Goal: Task Accomplishment & Management: Complete application form

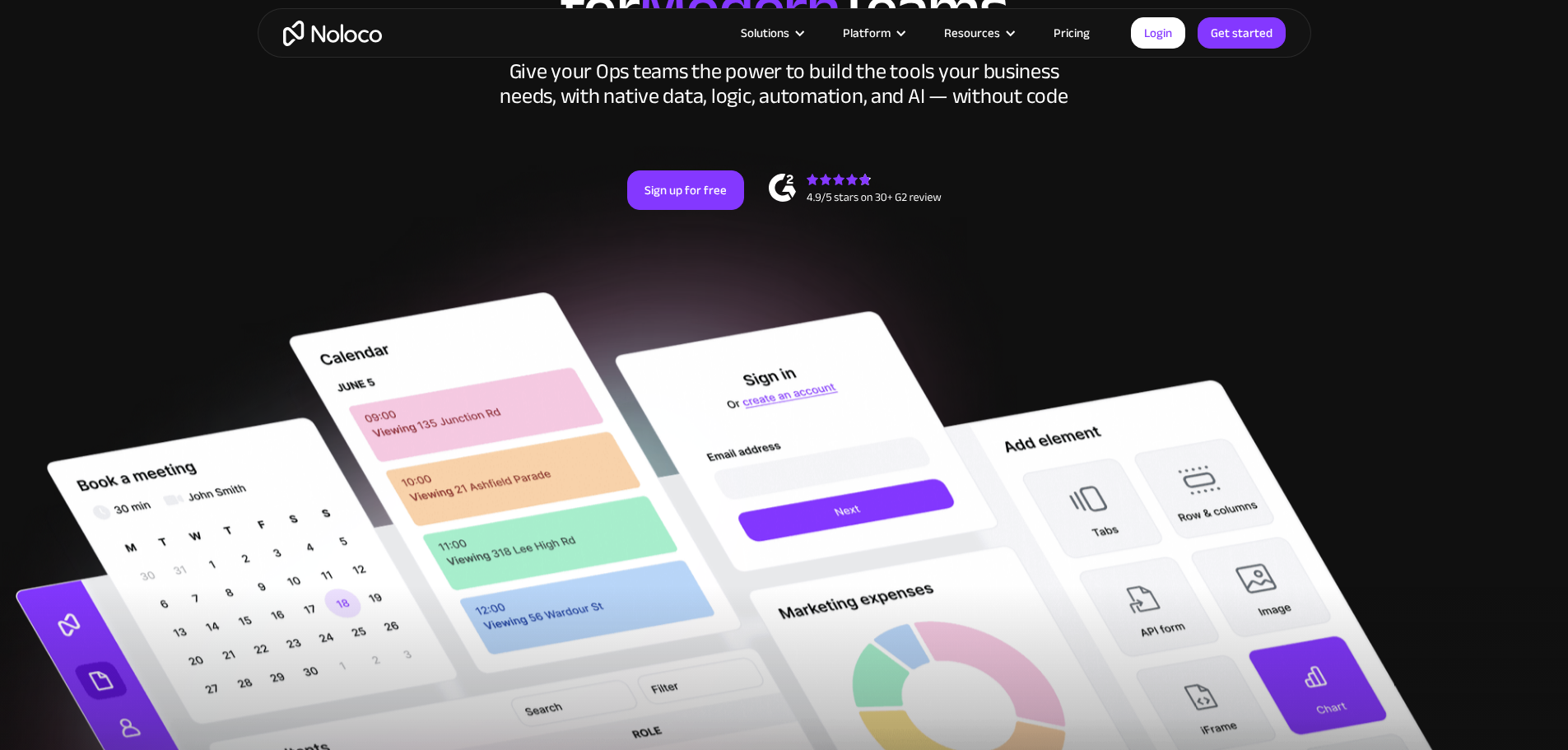
scroll to position [165, 0]
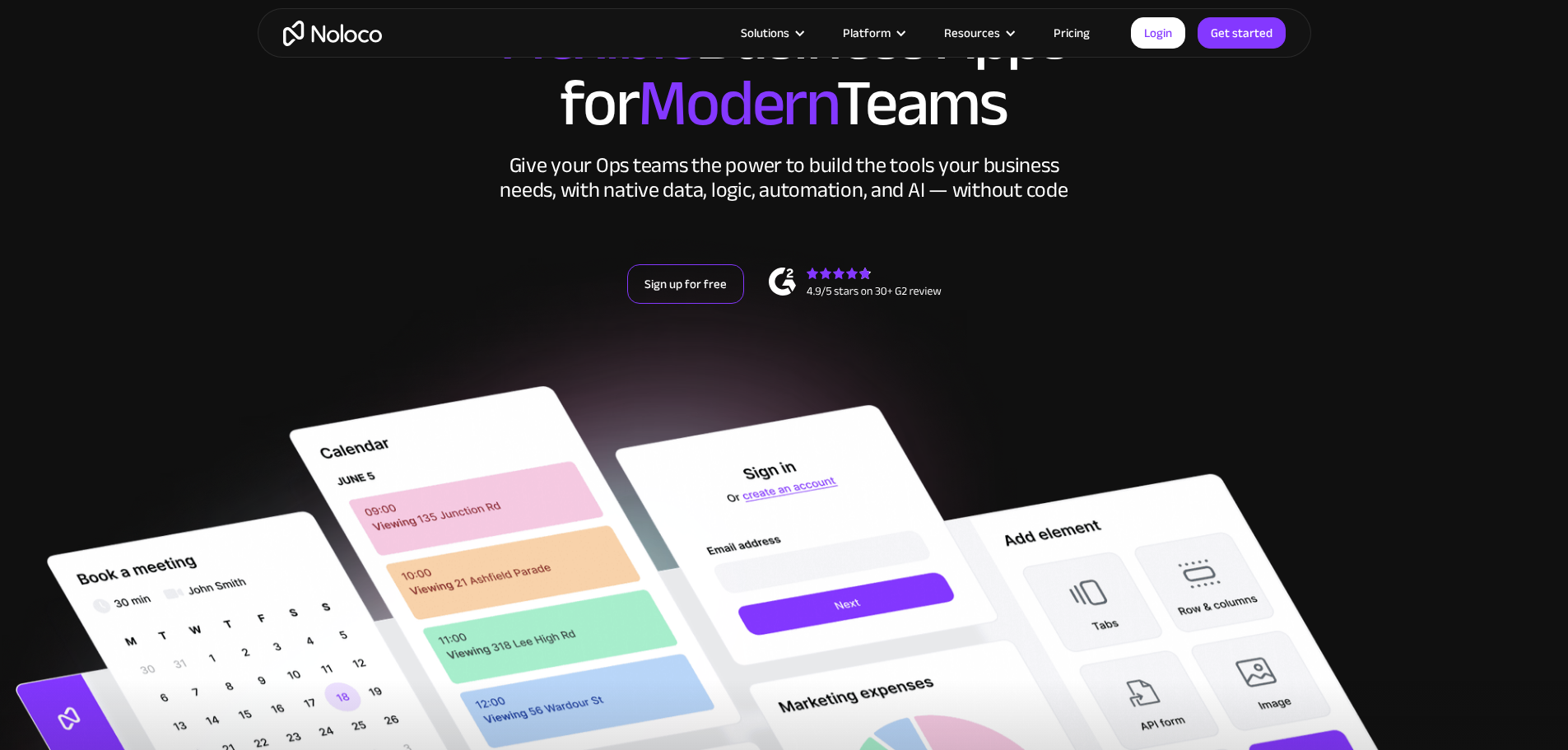
click at [682, 304] on link "Sign up for free" at bounding box center [685, 284] width 116 height 40
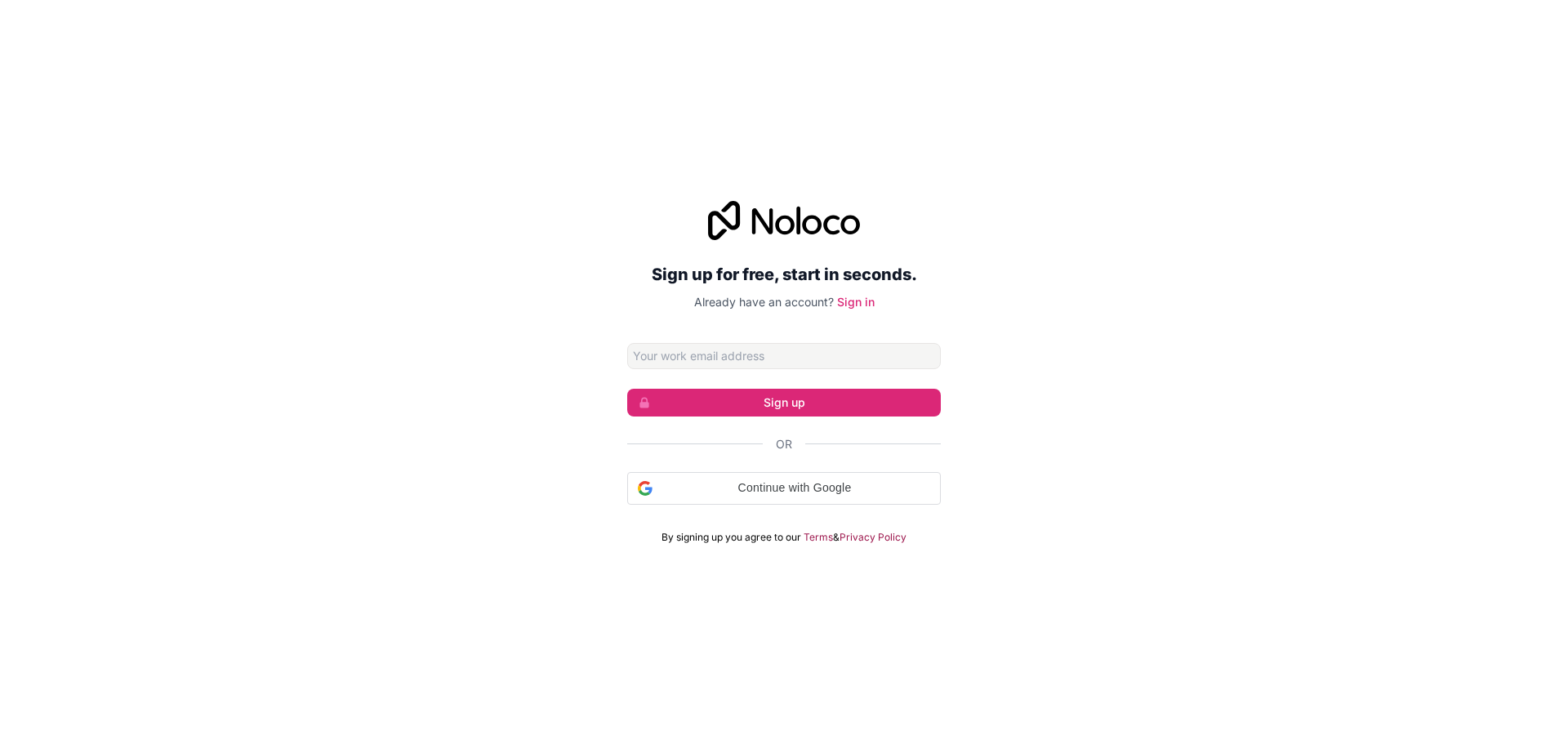
click at [764, 360] on input "Email address" at bounding box center [784, 356] width 314 height 26
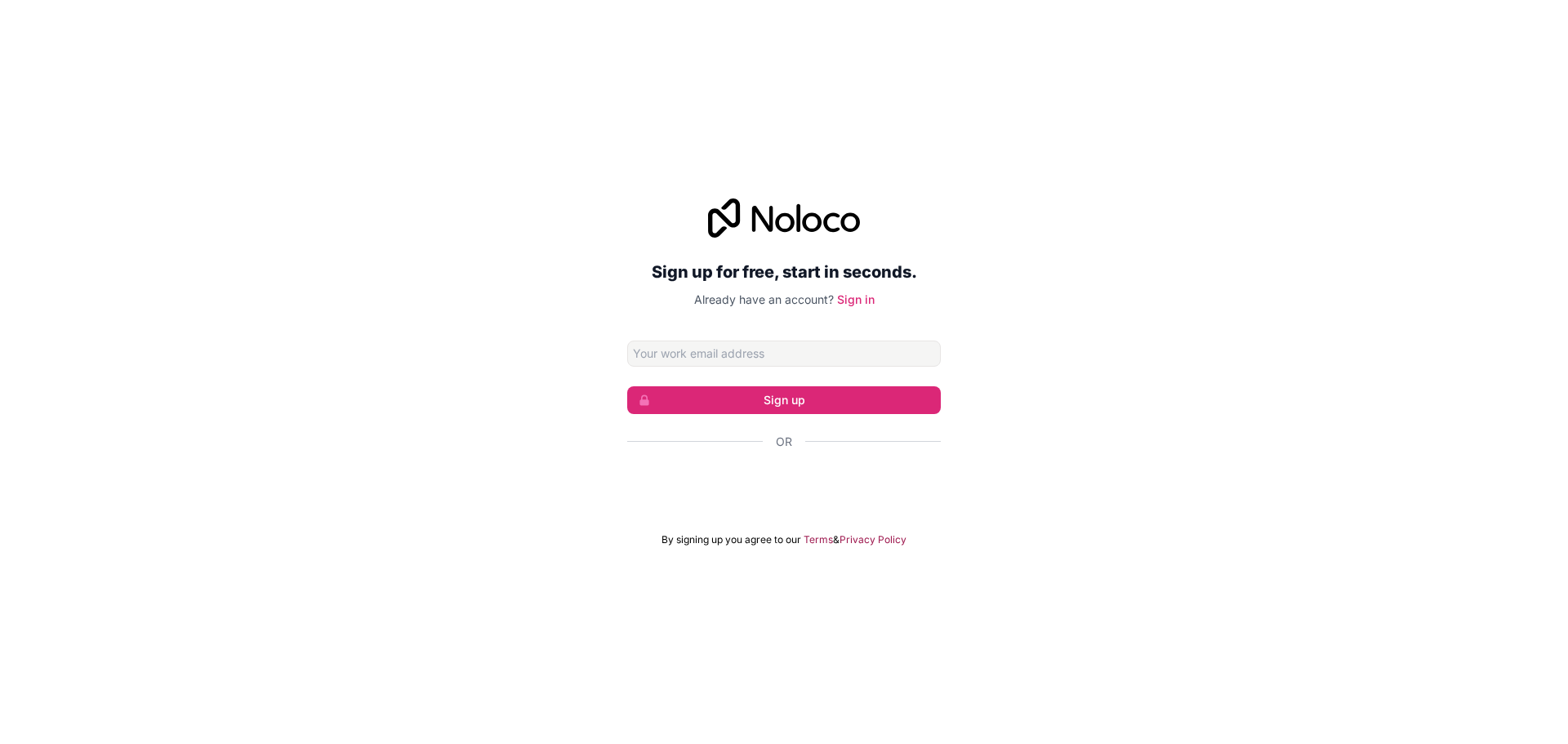
type input "[EMAIL_ADDRESS][DOMAIN_NAME]"
click at [784, 401] on button "Sign up" at bounding box center [784, 400] width 314 height 28
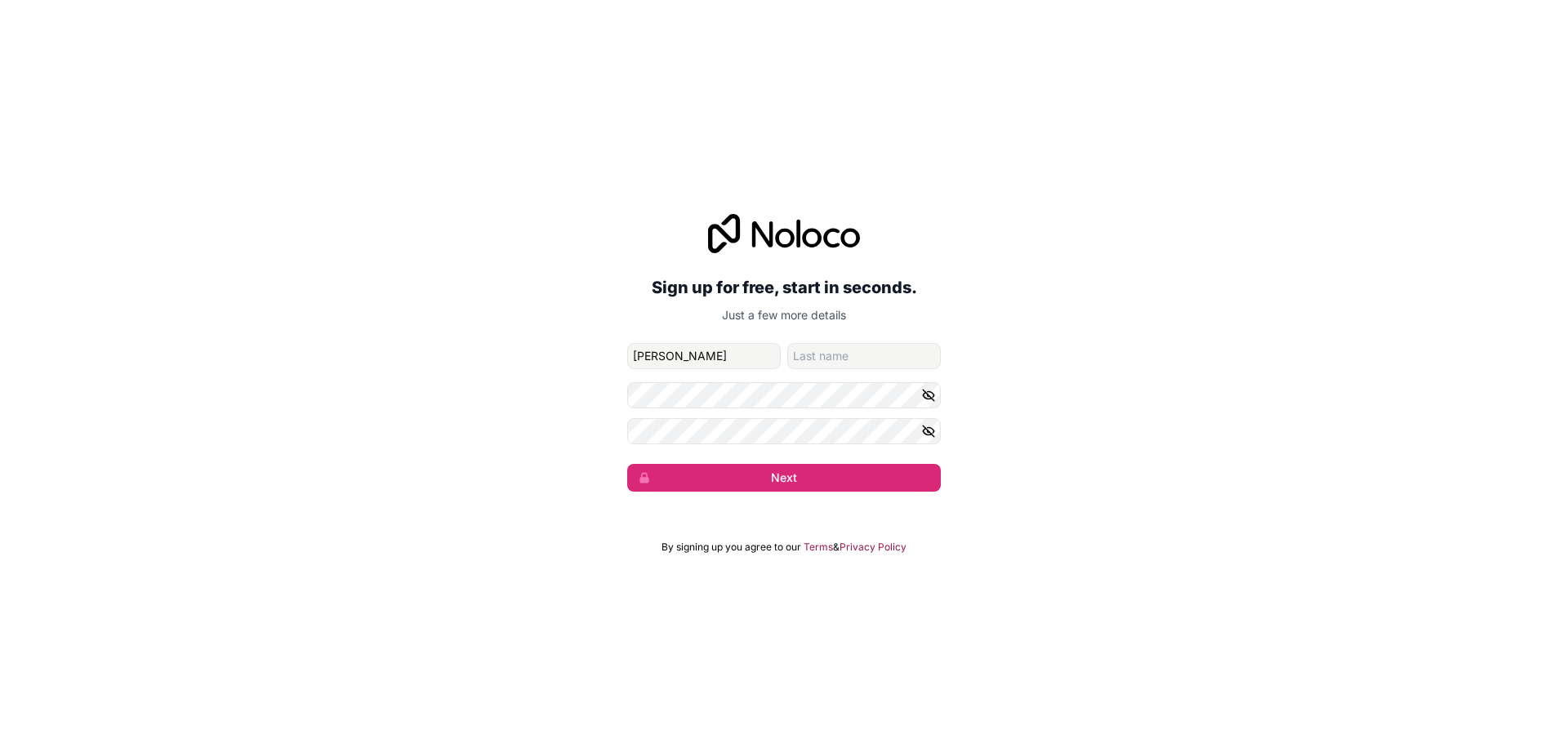
type input "[PERSON_NAME]"
type input "W"
type input "Sombrio"
click at [458, 392] on div "Sign up for free, start in seconds. Just a few more details jaysongraywayansomb…" at bounding box center [784, 352] width 1568 height 324
click at [800, 478] on button "Next" at bounding box center [784, 478] width 314 height 28
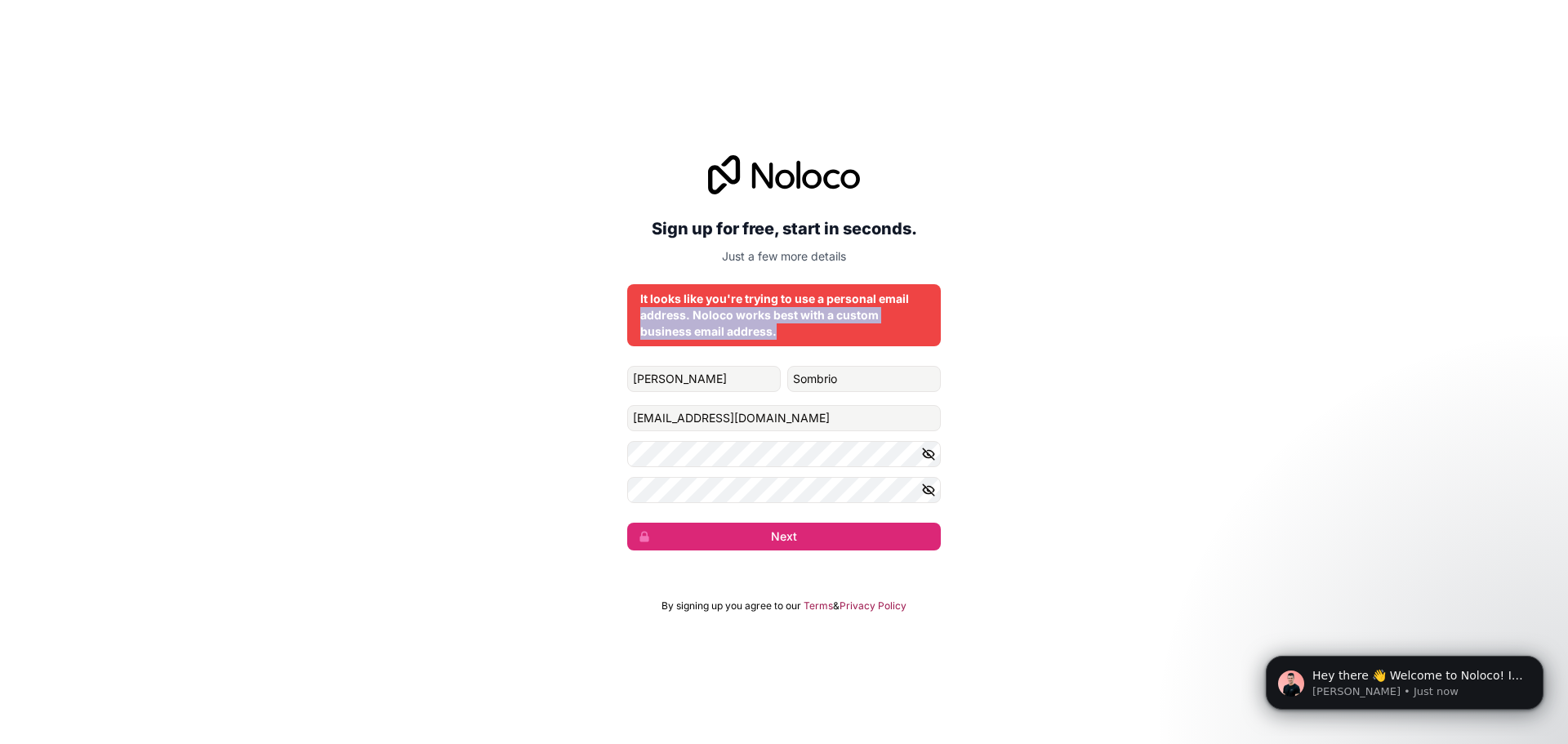
drag, startPoint x: 681, startPoint y: 318, endPoint x: 790, endPoint y: 327, distance: 109.4
click at [790, 327] on div "It looks like you're trying to use a personal email address. Noloco works best …" at bounding box center [784, 316] width 314 height 62
click at [790, 327] on div "It looks like you're trying to use a personal email address. Noloco works best …" at bounding box center [783, 315] width 287 height 49
click at [1179, 566] on div "Sign up for free, start in seconds. Just a few more details It looks like you'r…" at bounding box center [784, 352] width 1568 height 441
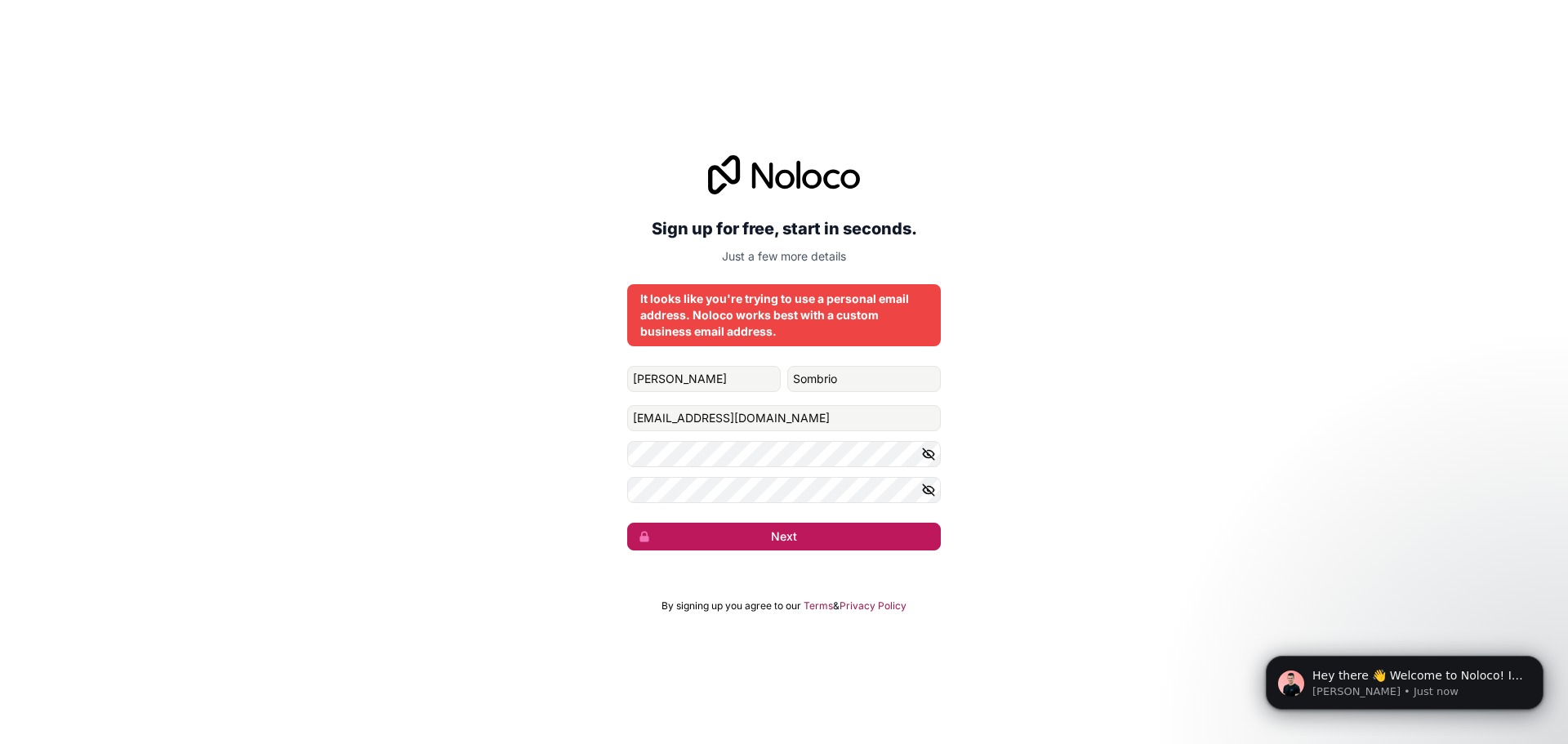
click at [778, 538] on button "Next" at bounding box center [784, 537] width 314 height 28
click at [789, 542] on button "Next" at bounding box center [784, 537] width 314 height 28
drag, startPoint x: 857, startPoint y: 414, endPoint x: 203, endPoint y: 406, distance: 654.0
click at [234, 412] on div "Sign up for free, start in seconds. Just a few more details It looks like you'r…" at bounding box center [784, 352] width 1568 height 441
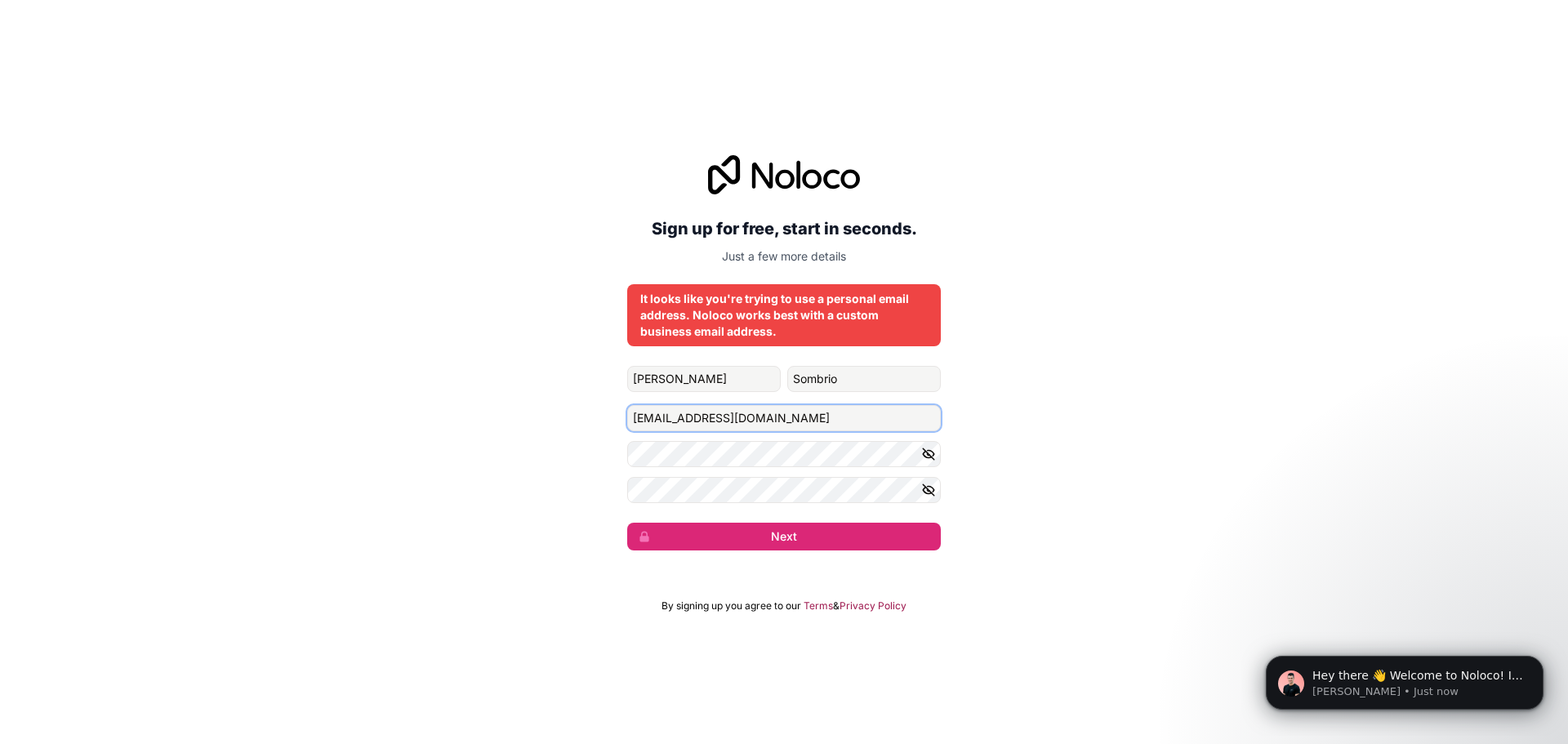
type input "jgsombrio@cyberbacker.com"
drag, startPoint x: 219, startPoint y: 399, endPoint x: 230, endPoint y: 399, distance: 11.0
click at [219, 399] on div "Sign up for free, start in seconds. Just a few more details It looks like you'r…" at bounding box center [784, 352] width 1568 height 441
click at [818, 534] on button "Next" at bounding box center [784, 537] width 314 height 28
click at [1419, 683] on p "Hey there 👋 Welcome to Noloco! If you have any questions, just reply to this me…" at bounding box center [1418, 676] width 211 height 17
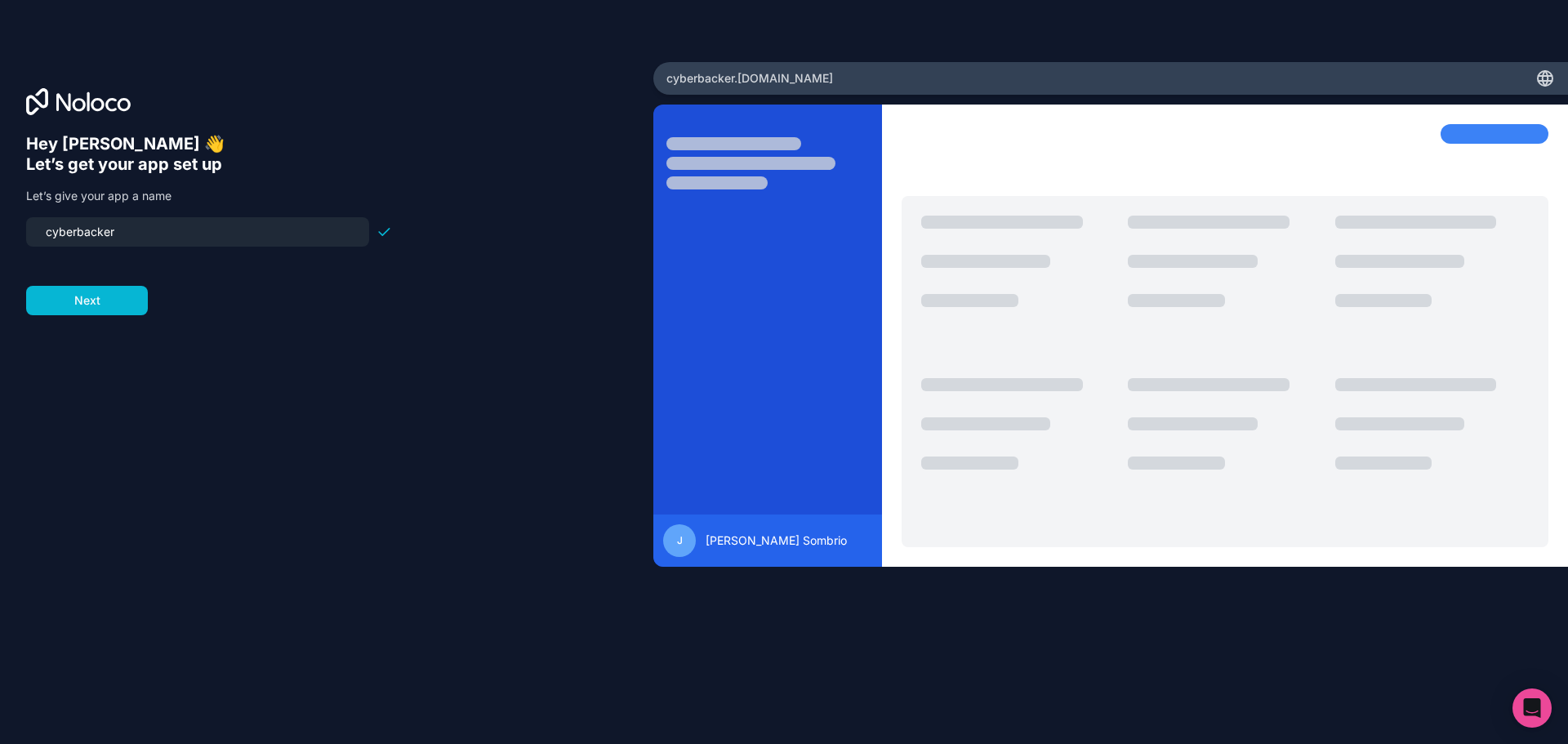
click at [161, 235] on input "cyberbacker" at bounding box center [197, 231] width 324 height 23
type input "t"
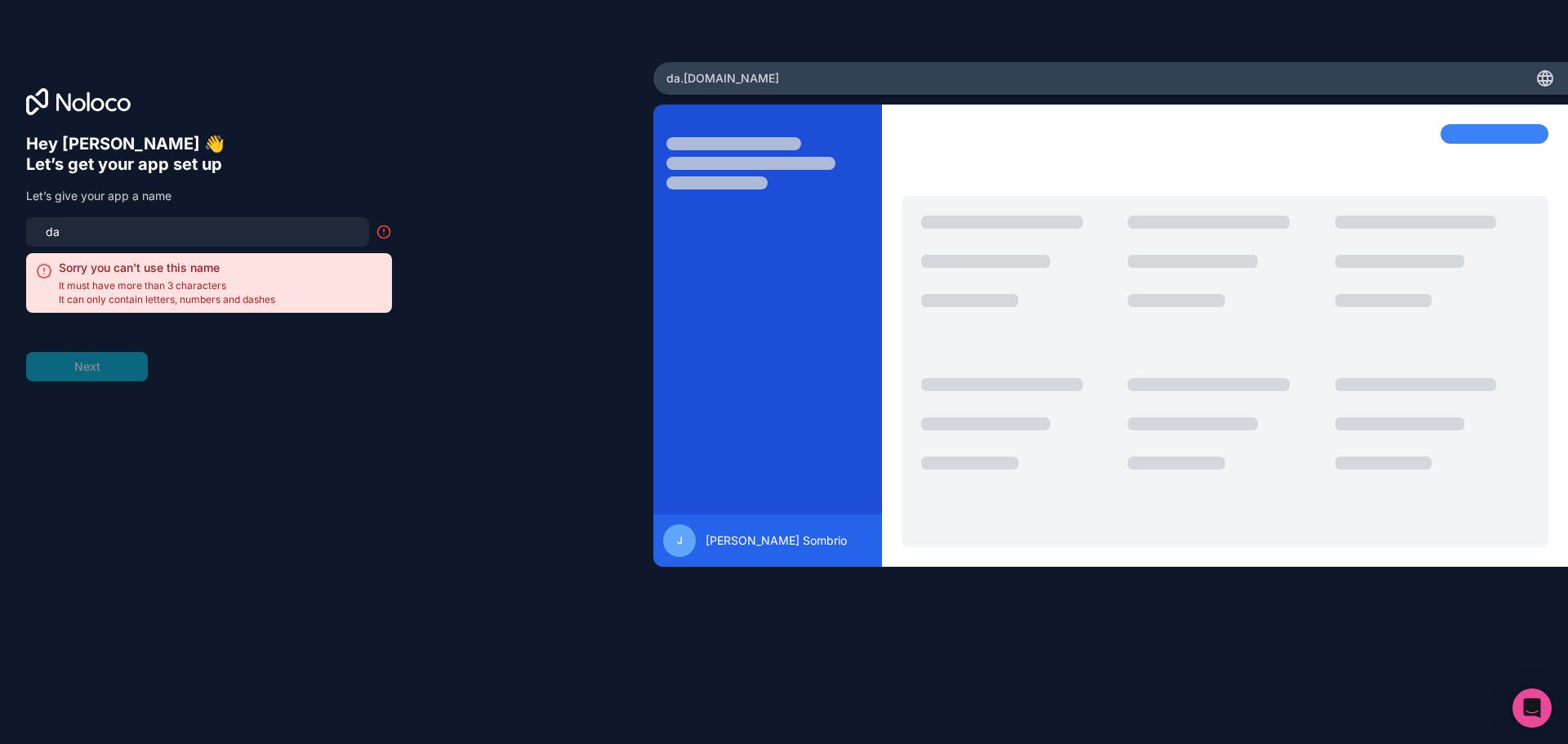
type input "d"
type input "locs"
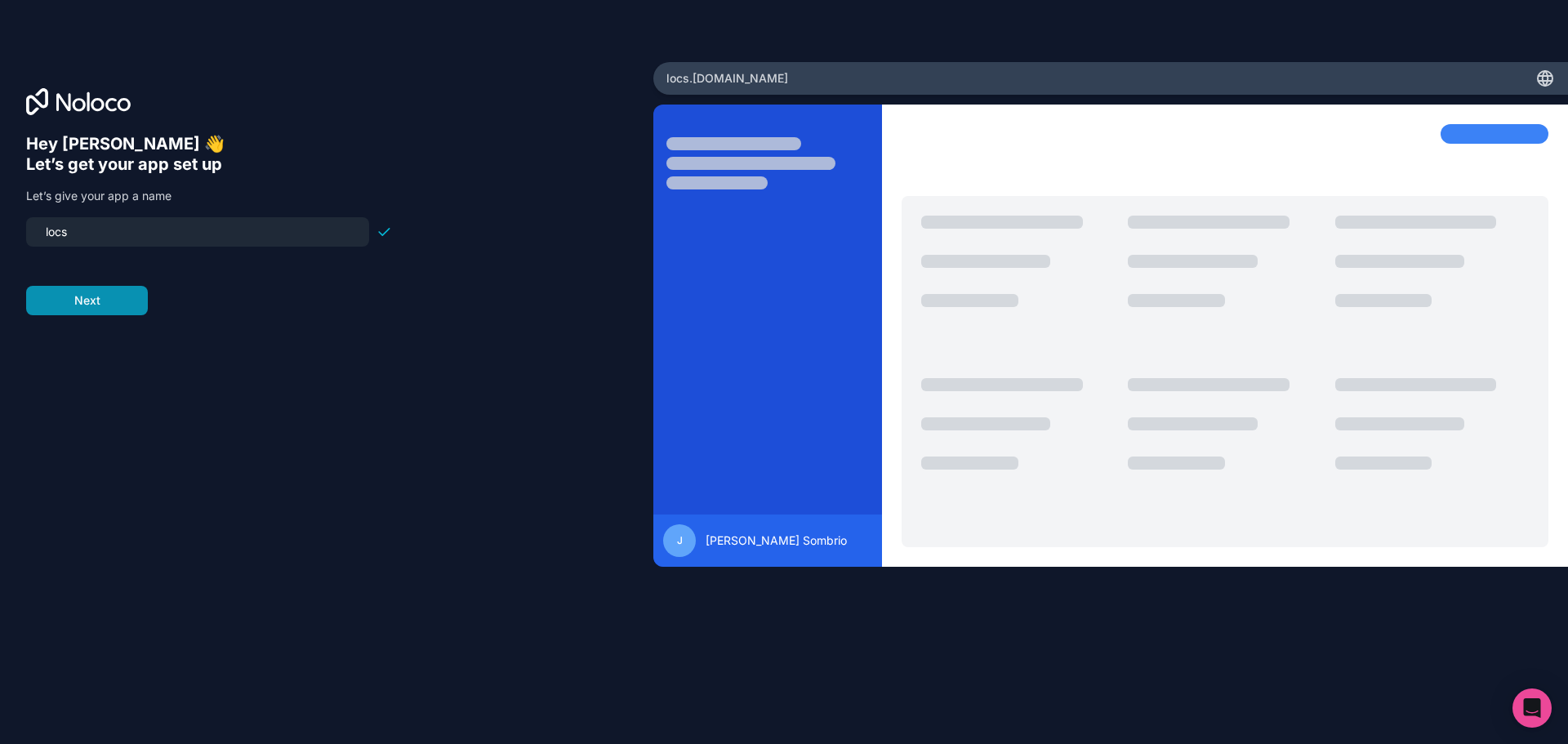
click at [105, 301] on button "Next" at bounding box center [86, 301] width 122 height 29
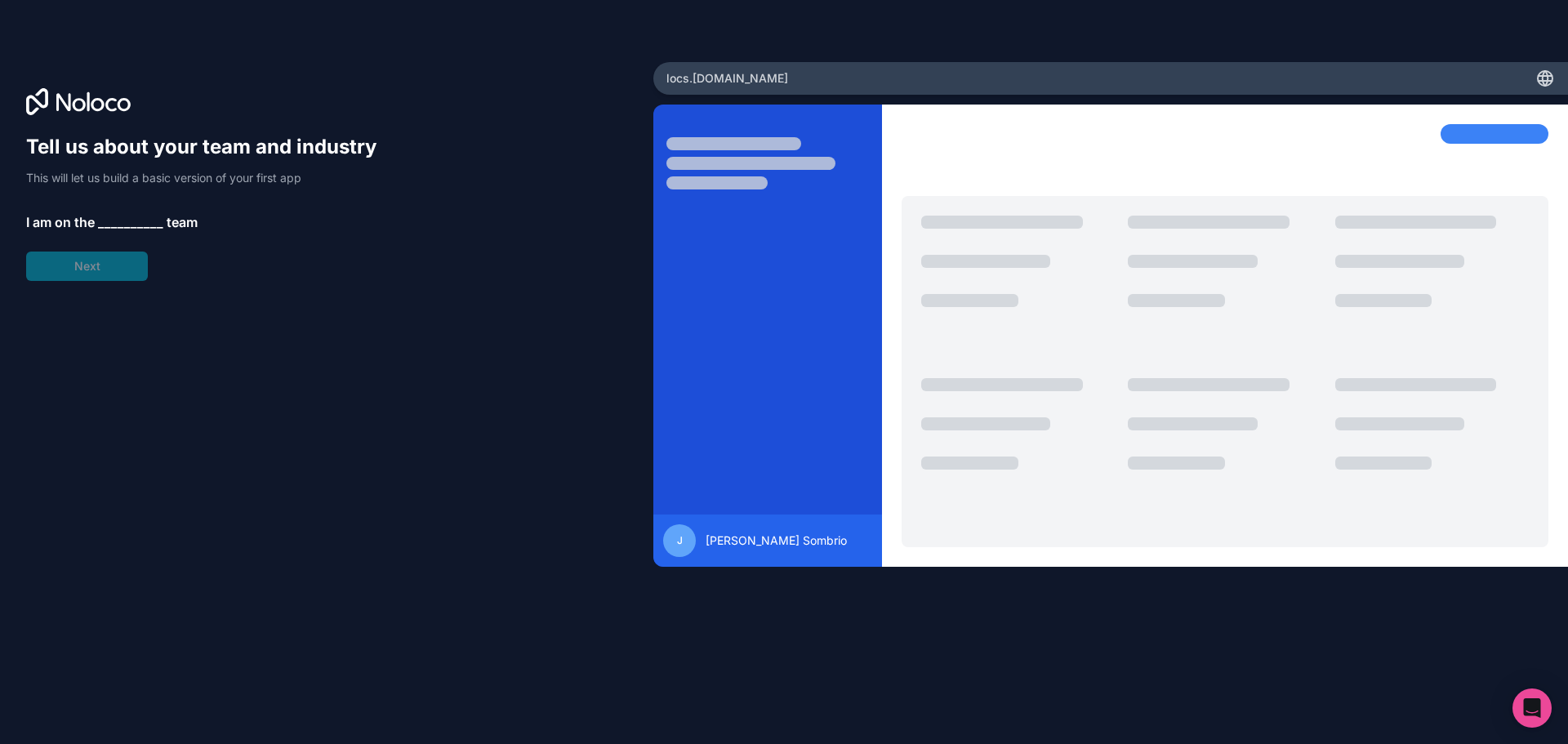
click at [133, 221] on span "__________" at bounding box center [130, 222] width 65 height 19
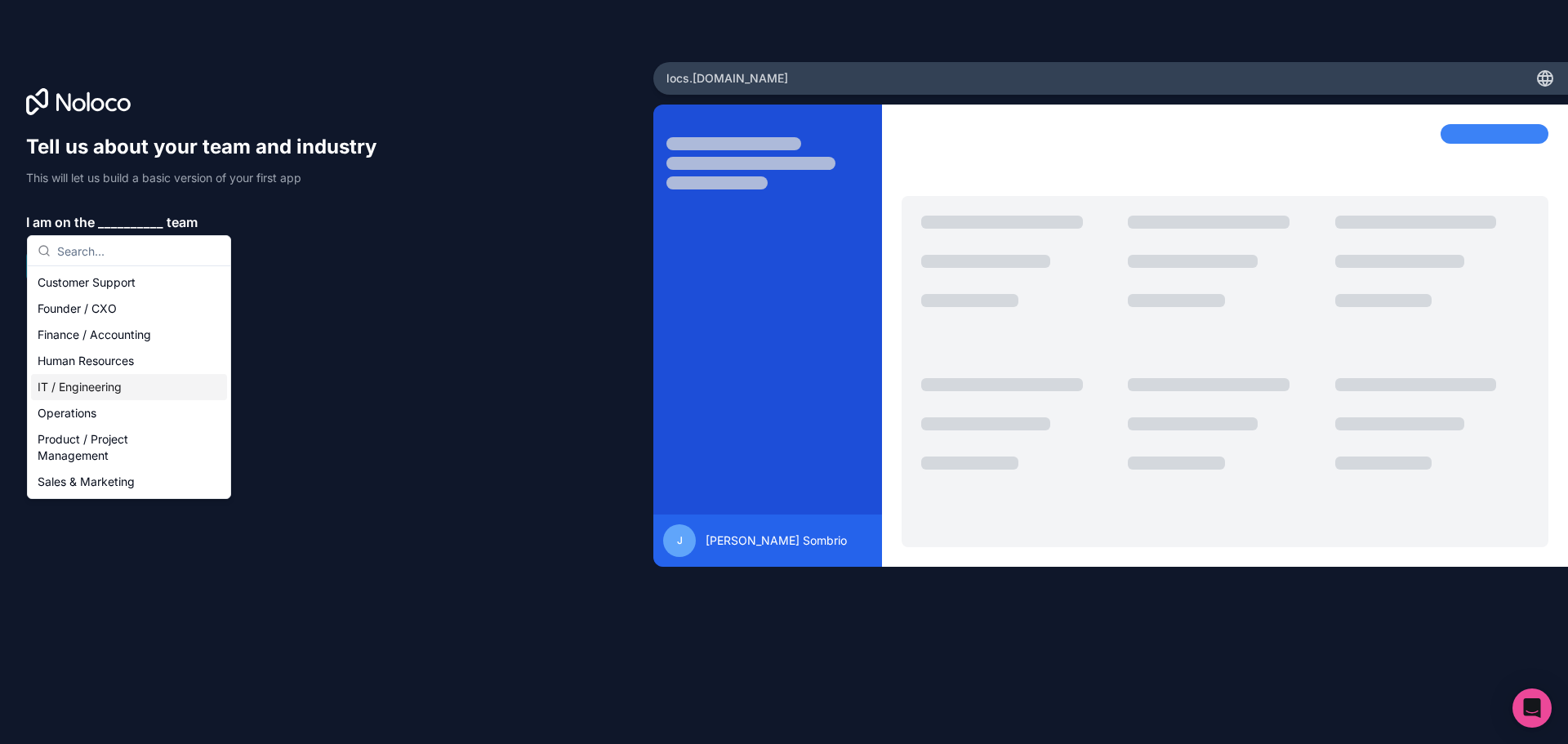
click at [135, 393] on div "IT / Engineering" at bounding box center [129, 387] width 196 height 26
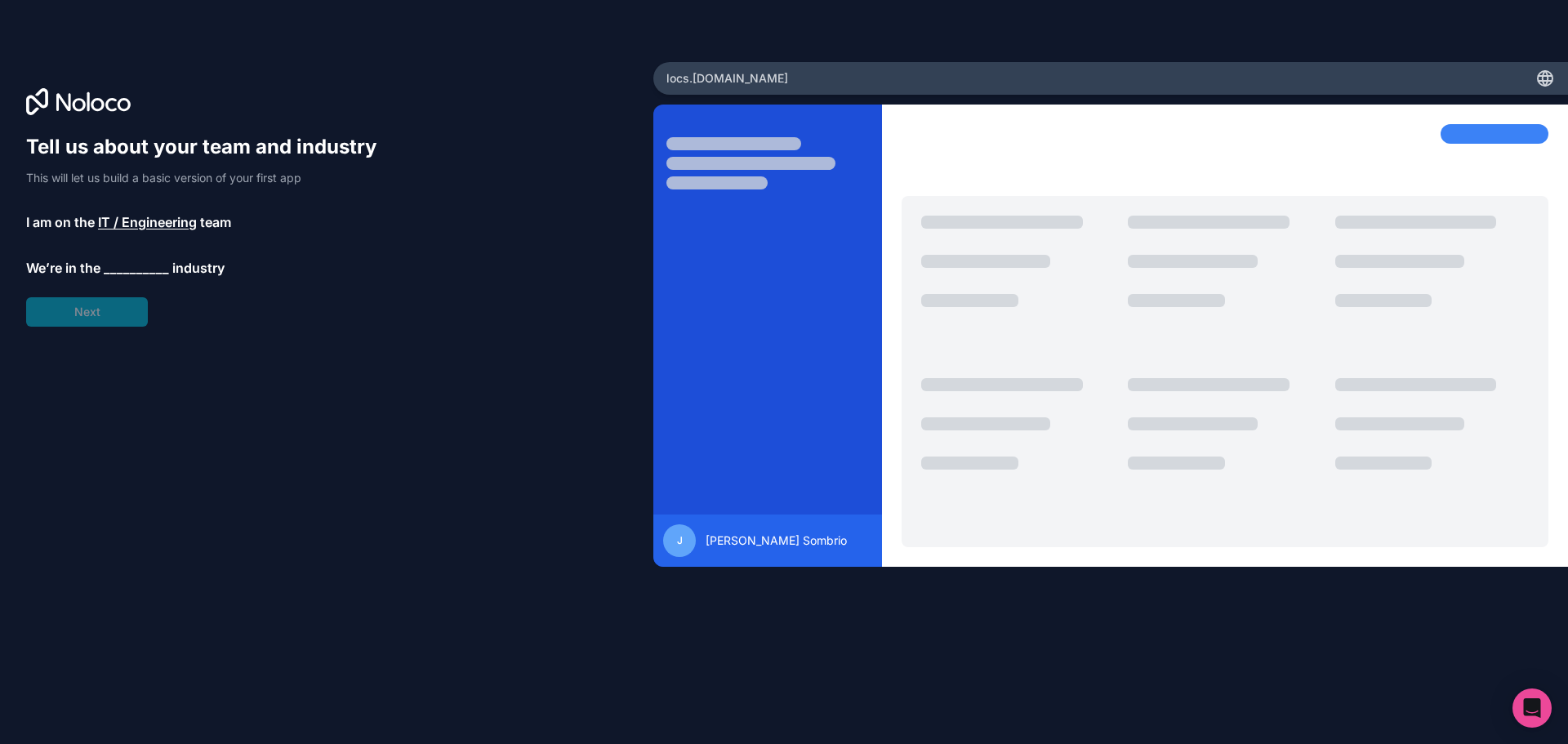
click at [126, 268] on span "__________" at bounding box center [136, 267] width 65 height 19
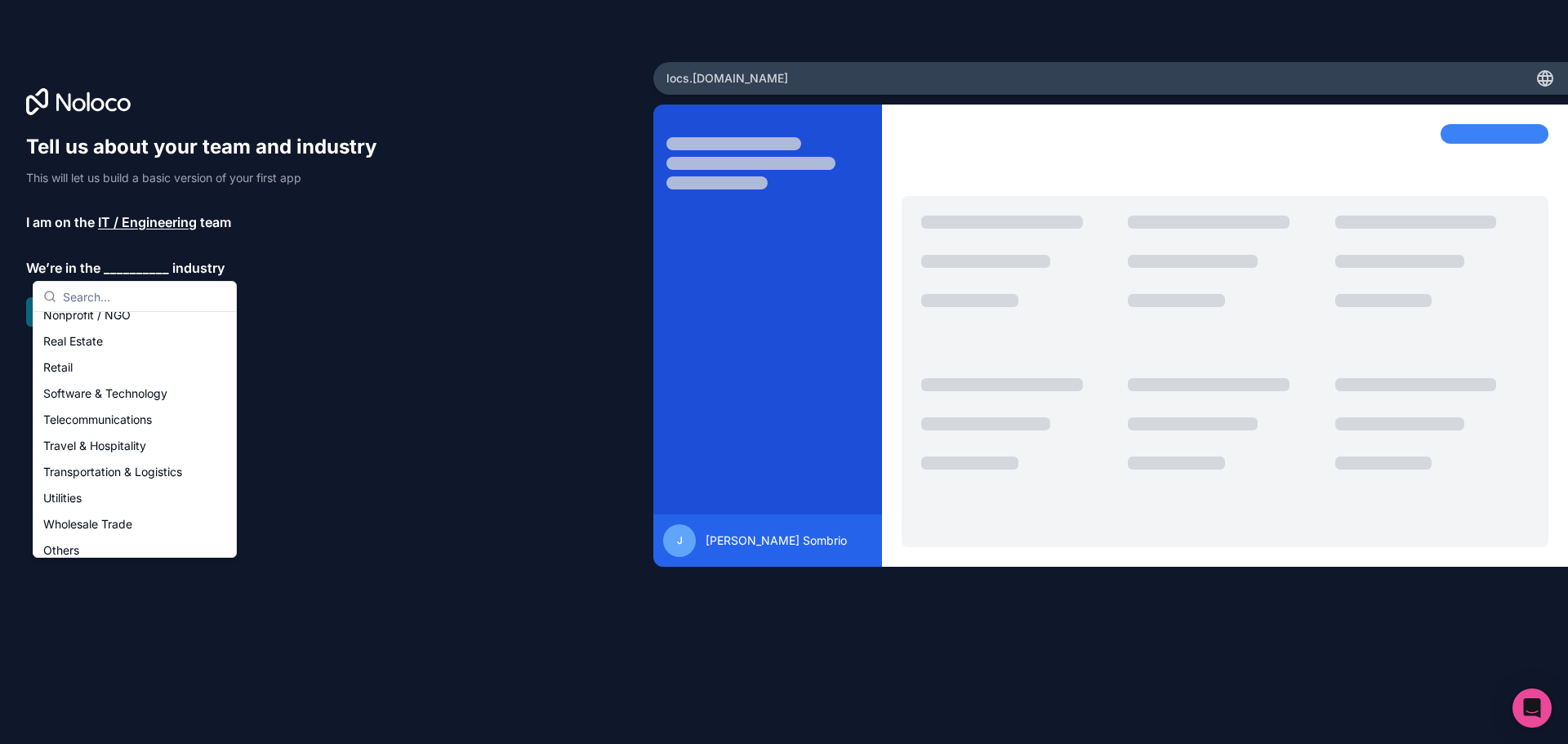
scroll to position [337, 0]
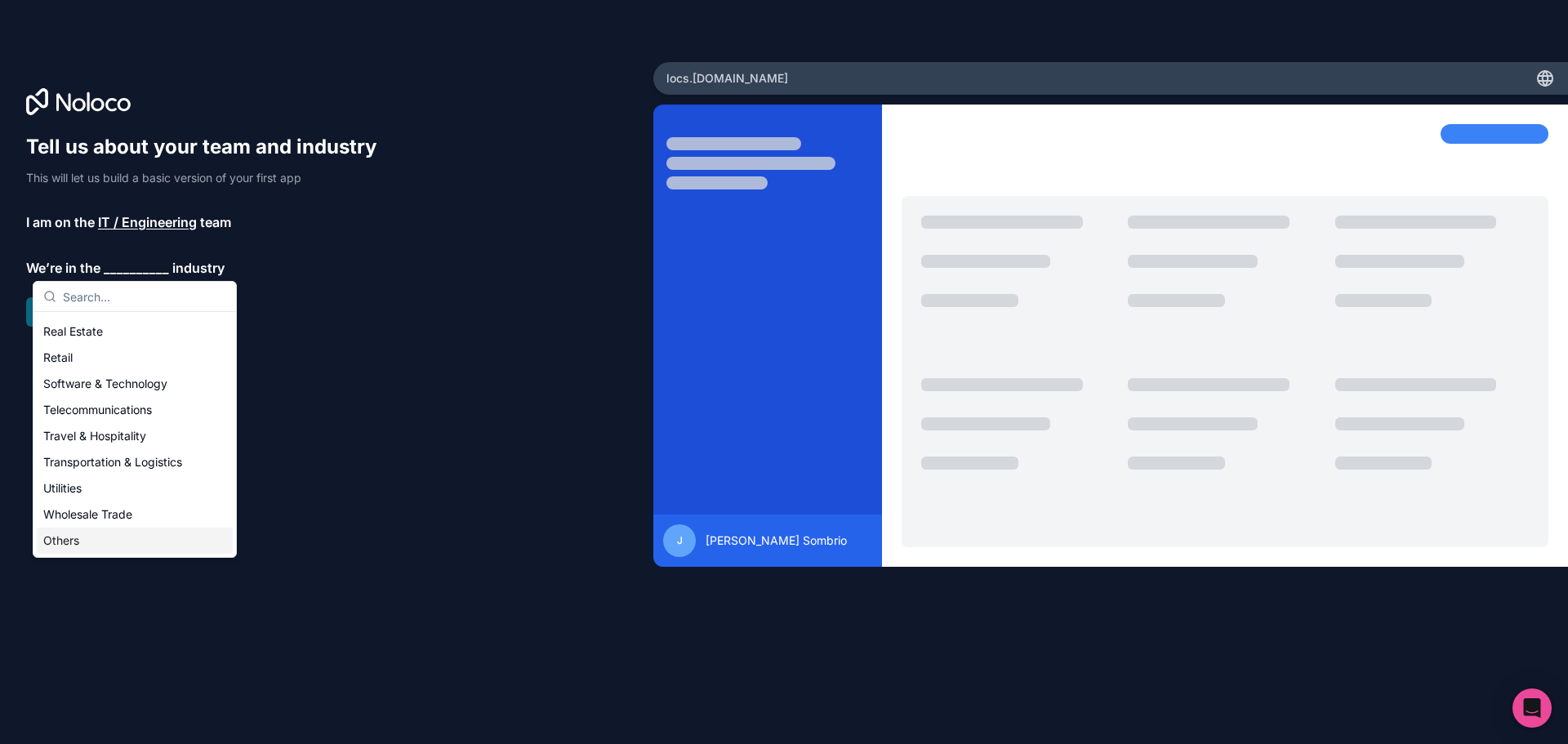
click at [117, 536] on div "Others" at bounding box center [135, 540] width 196 height 26
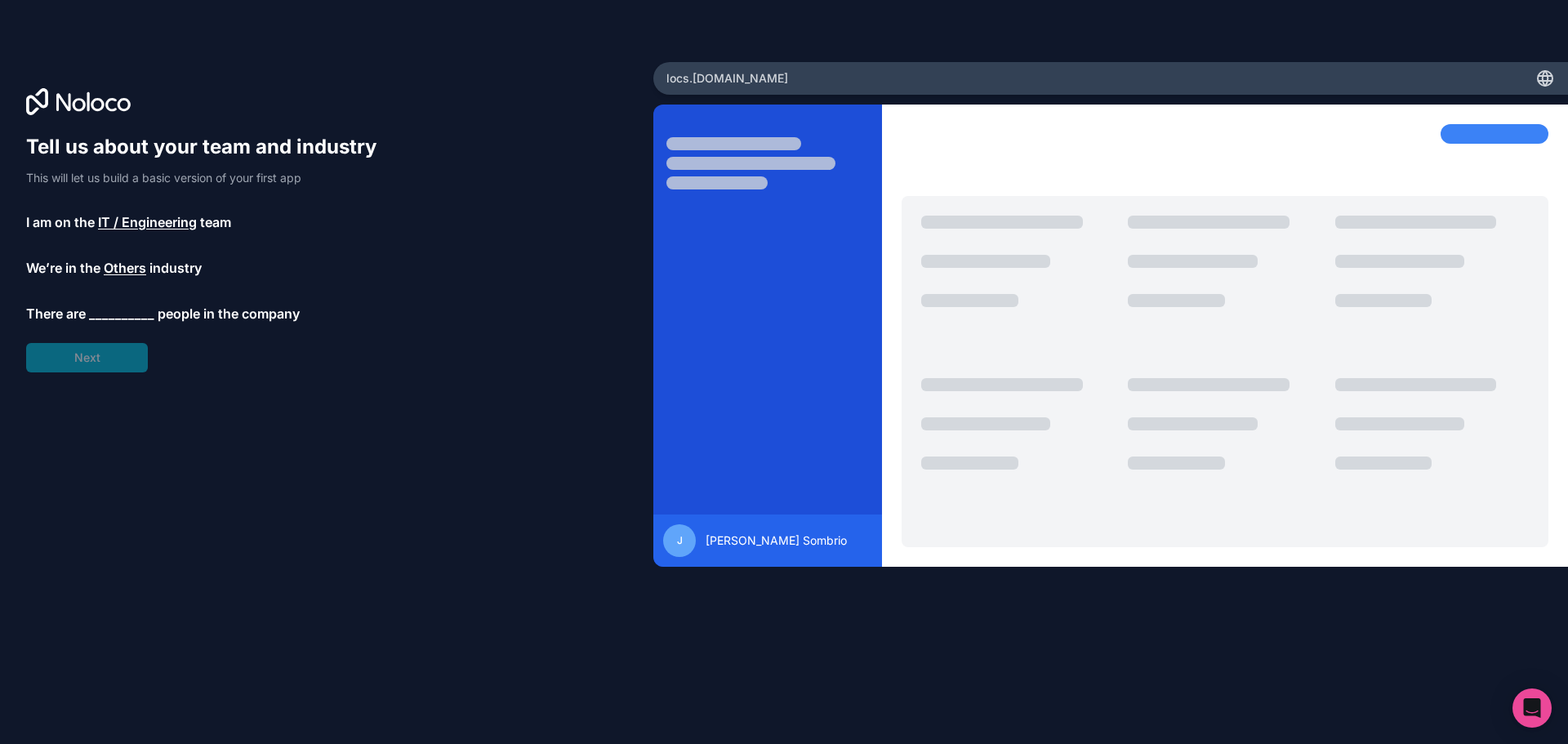
click at [129, 318] on span "__________" at bounding box center [121, 313] width 65 height 19
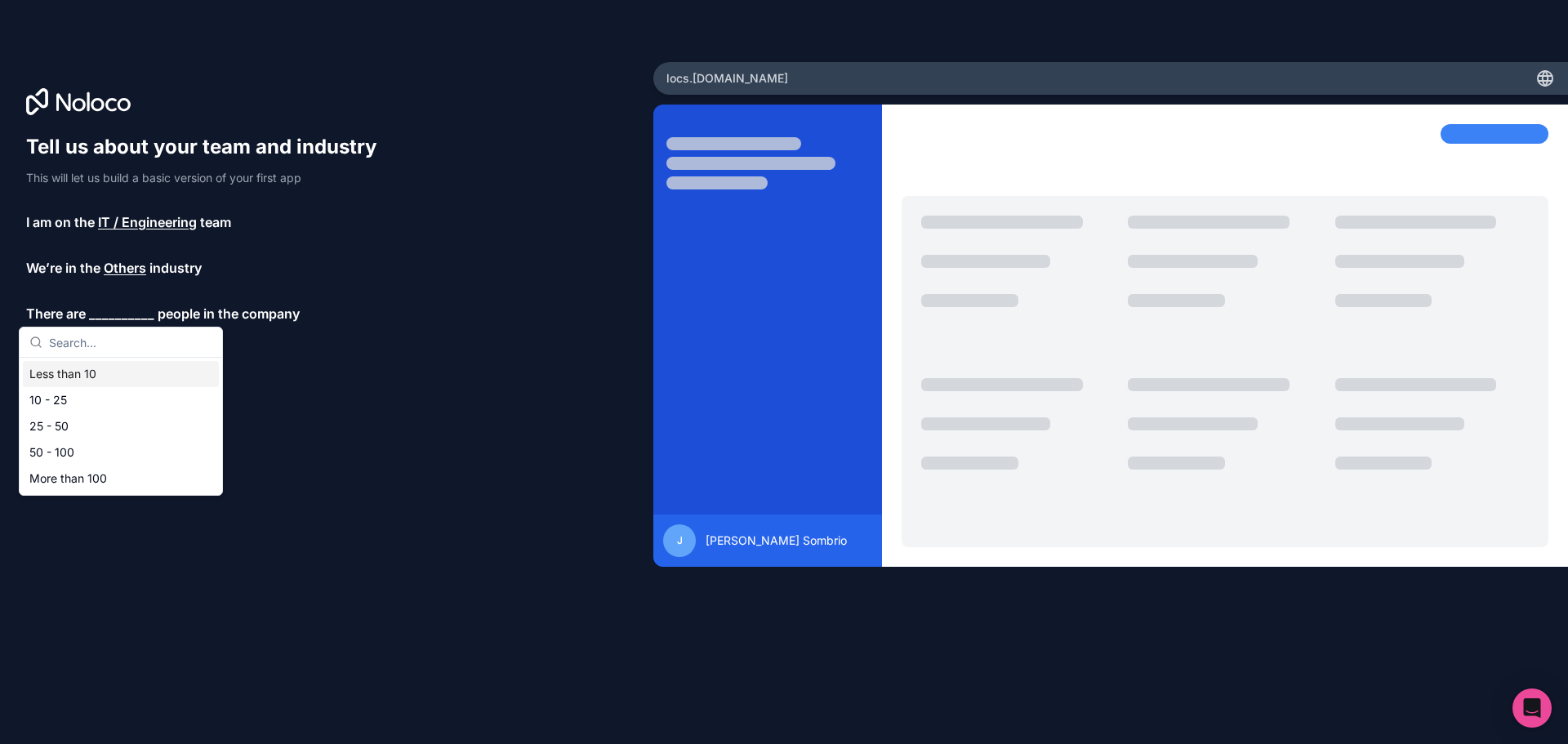
click at [84, 376] on div "Less than 10" at bounding box center [121, 374] width 196 height 26
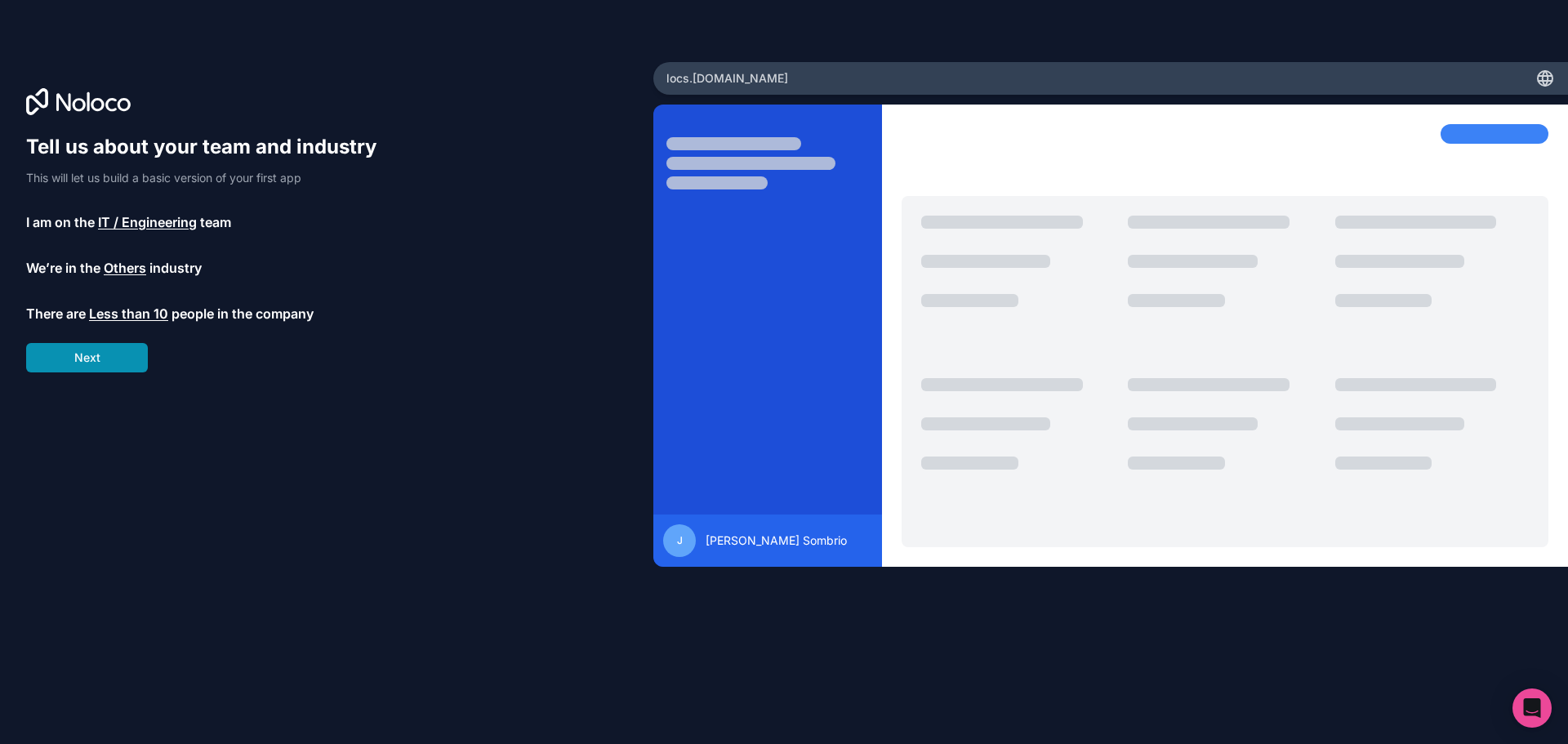
click at [102, 359] on button "Next" at bounding box center [86, 358] width 122 height 29
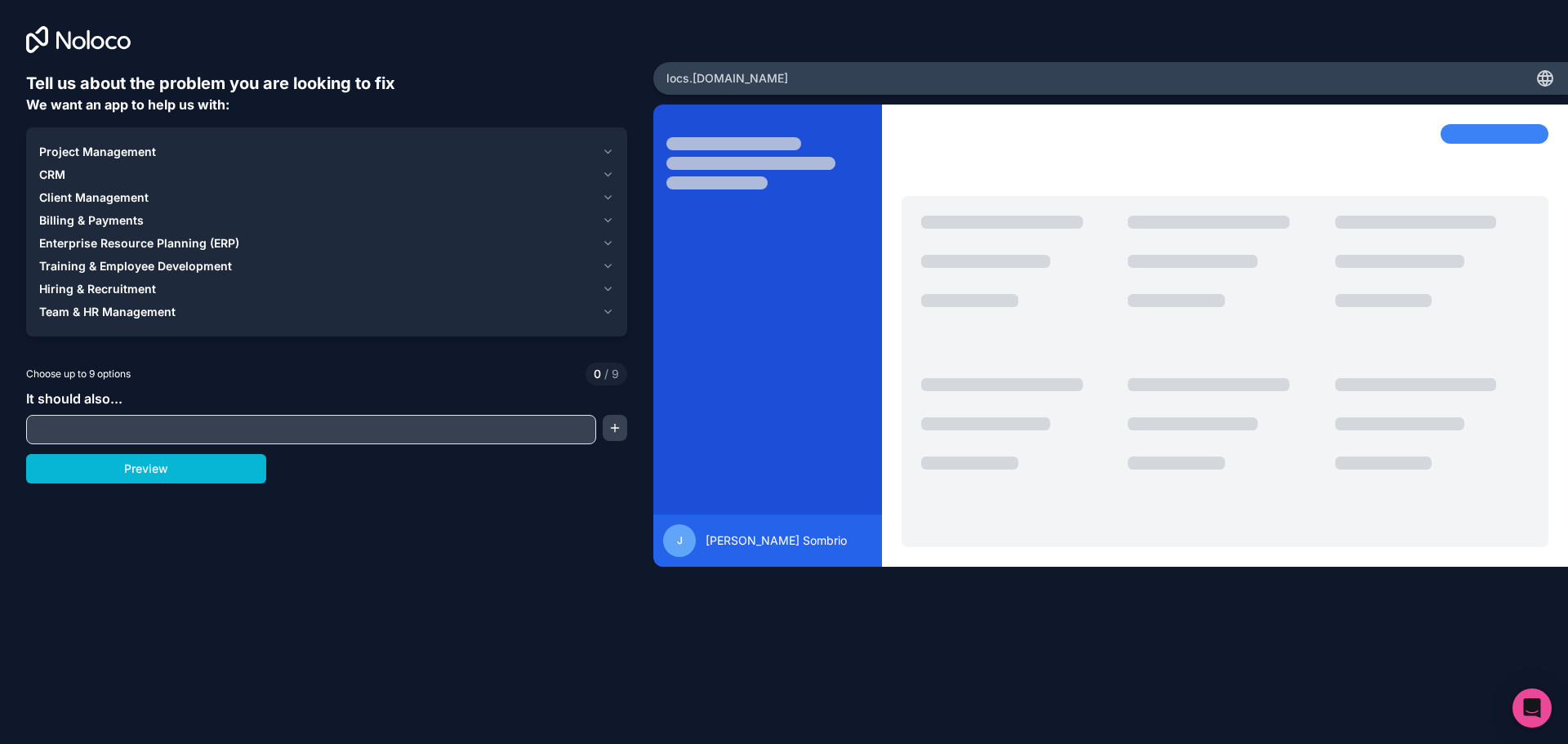
click at [143, 148] on span "Project Management" at bounding box center [97, 152] width 116 height 17
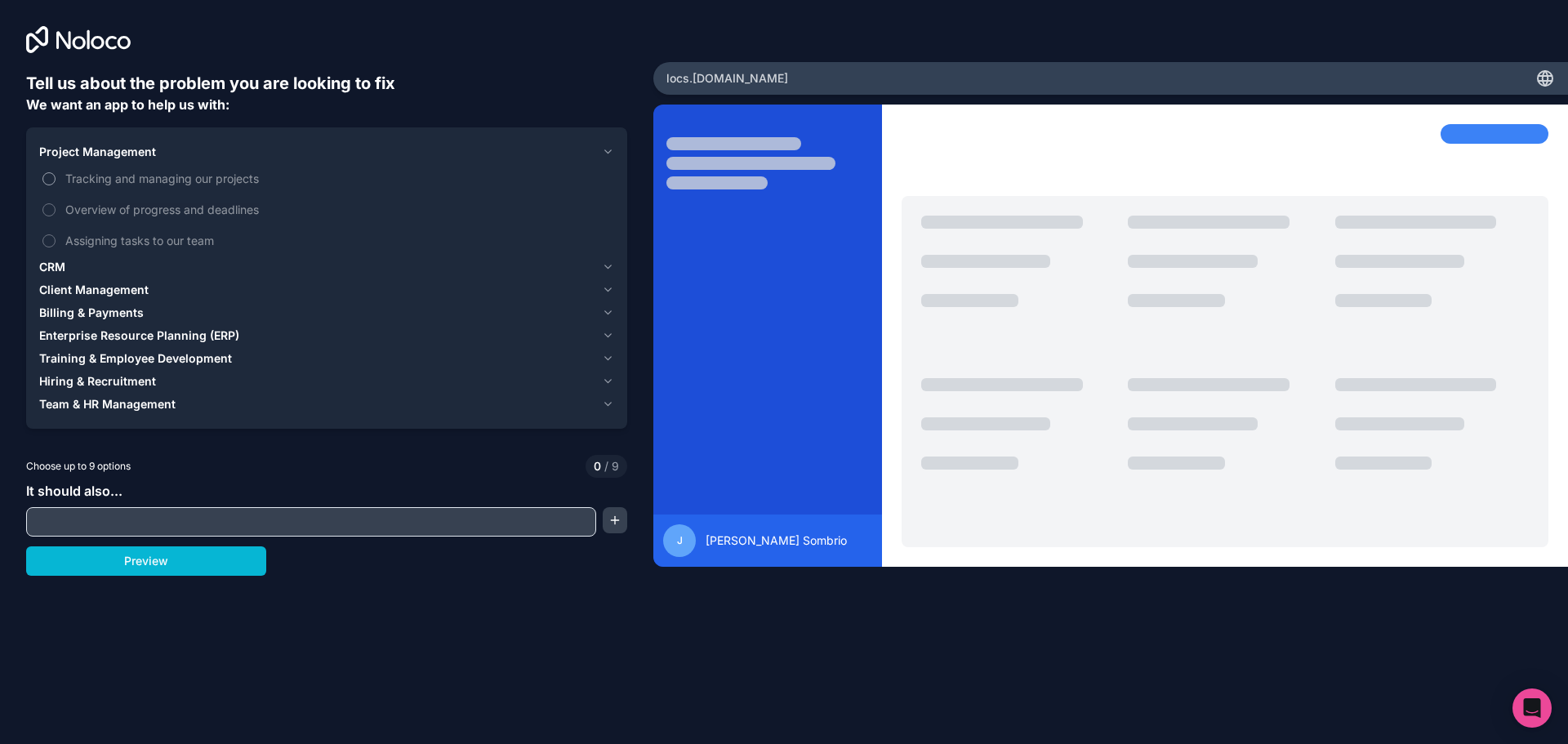
click at [110, 177] on span "Tracking and managing our projects" at bounding box center [337, 178] width 546 height 17
click at [56, 177] on button "Tracking and managing our projects" at bounding box center [49, 179] width 13 height 13
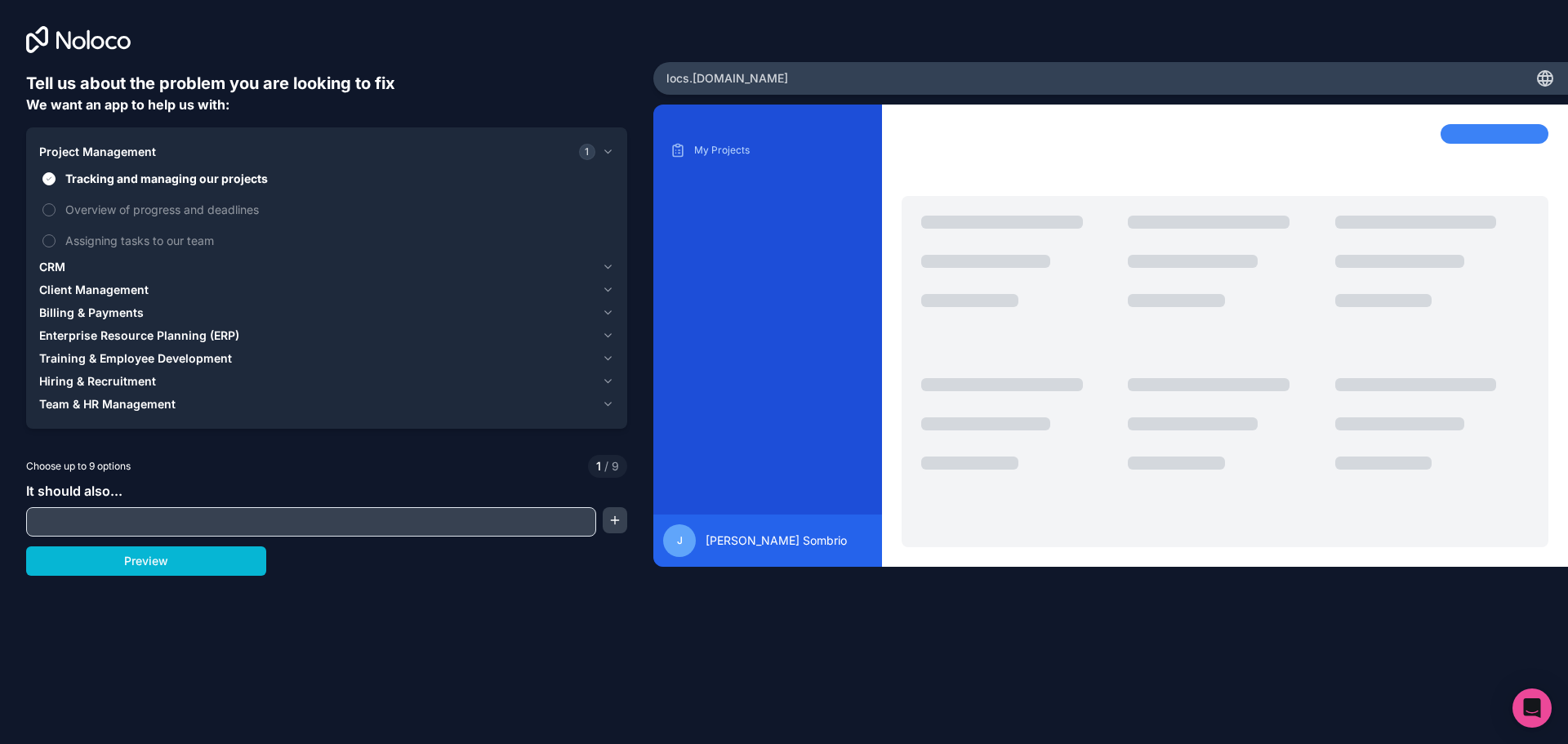
click at [82, 287] on span "Client Management" at bounding box center [94, 290] width 109 height 17
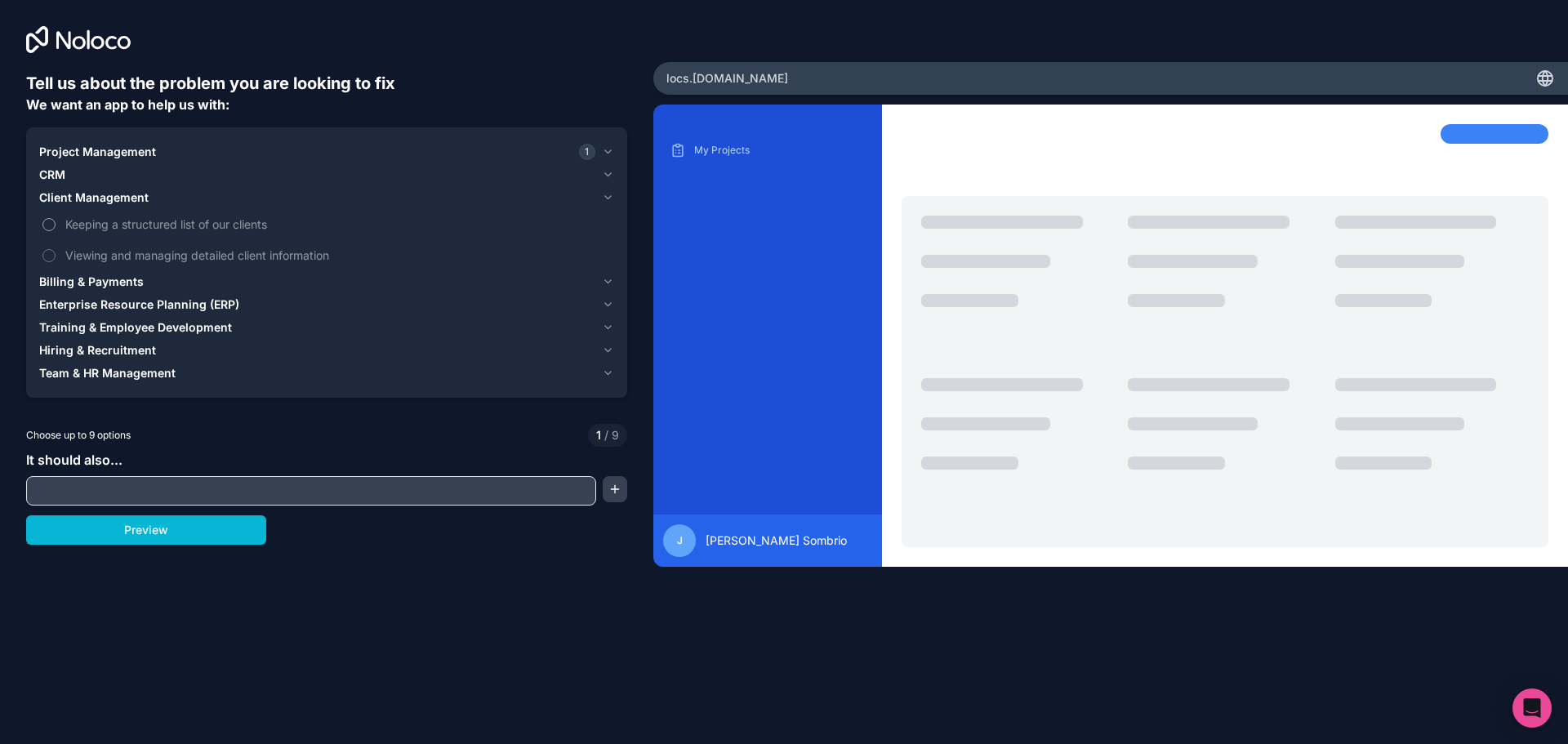
click at [145, 229] on span "Keeping a structured list of our clients" at bounding box center [337, 224] width 546 height 17
click at [56, 229] on button "Keeping a structured list of our clients" at bounding box center [49, 225] width 13 height 13
click at [116, 158] on span "Project Management" at bounding box center [97, 152] width 116 height 17
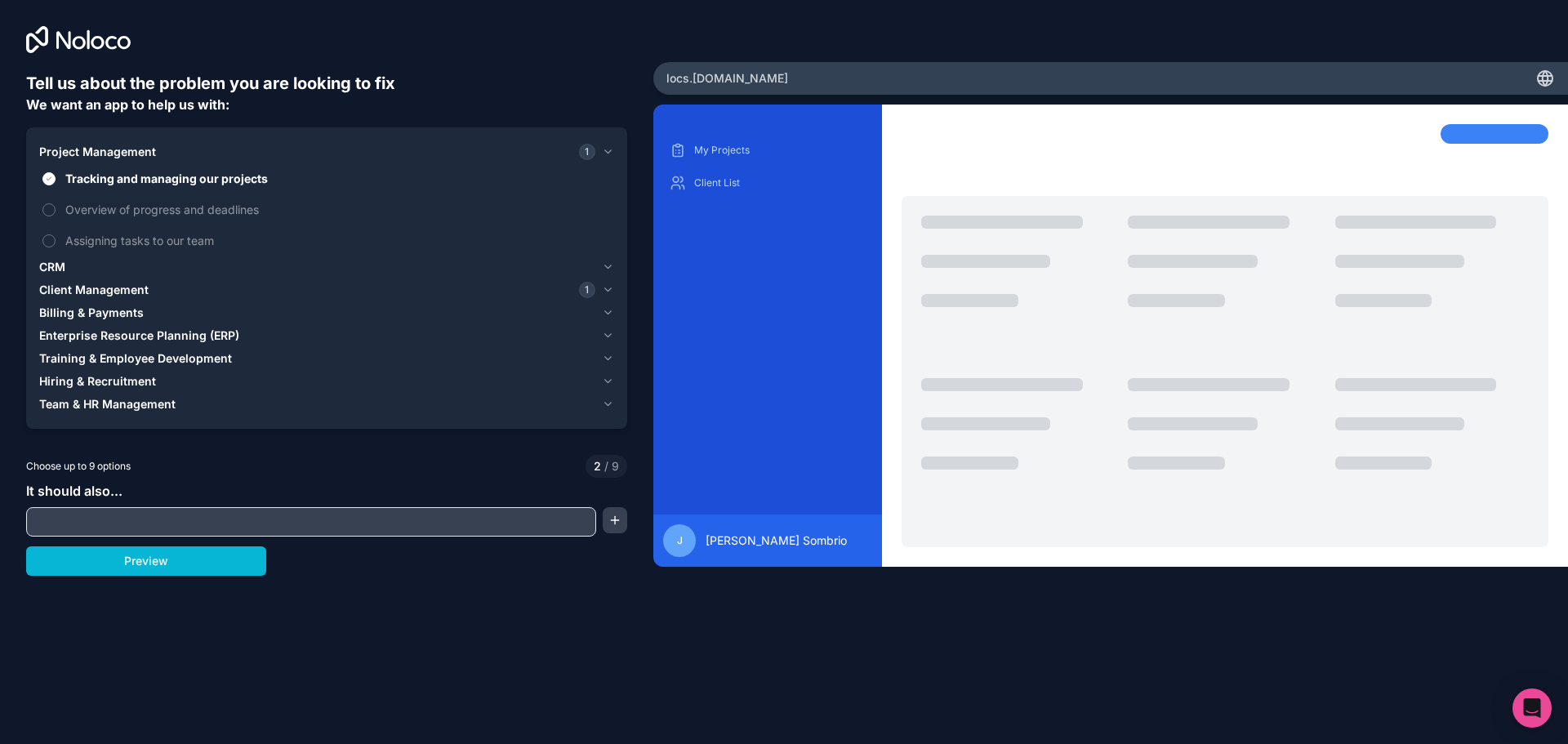
click at [49, 261] on span "CRM" at bounding box center [52, 267] width 26 height 17
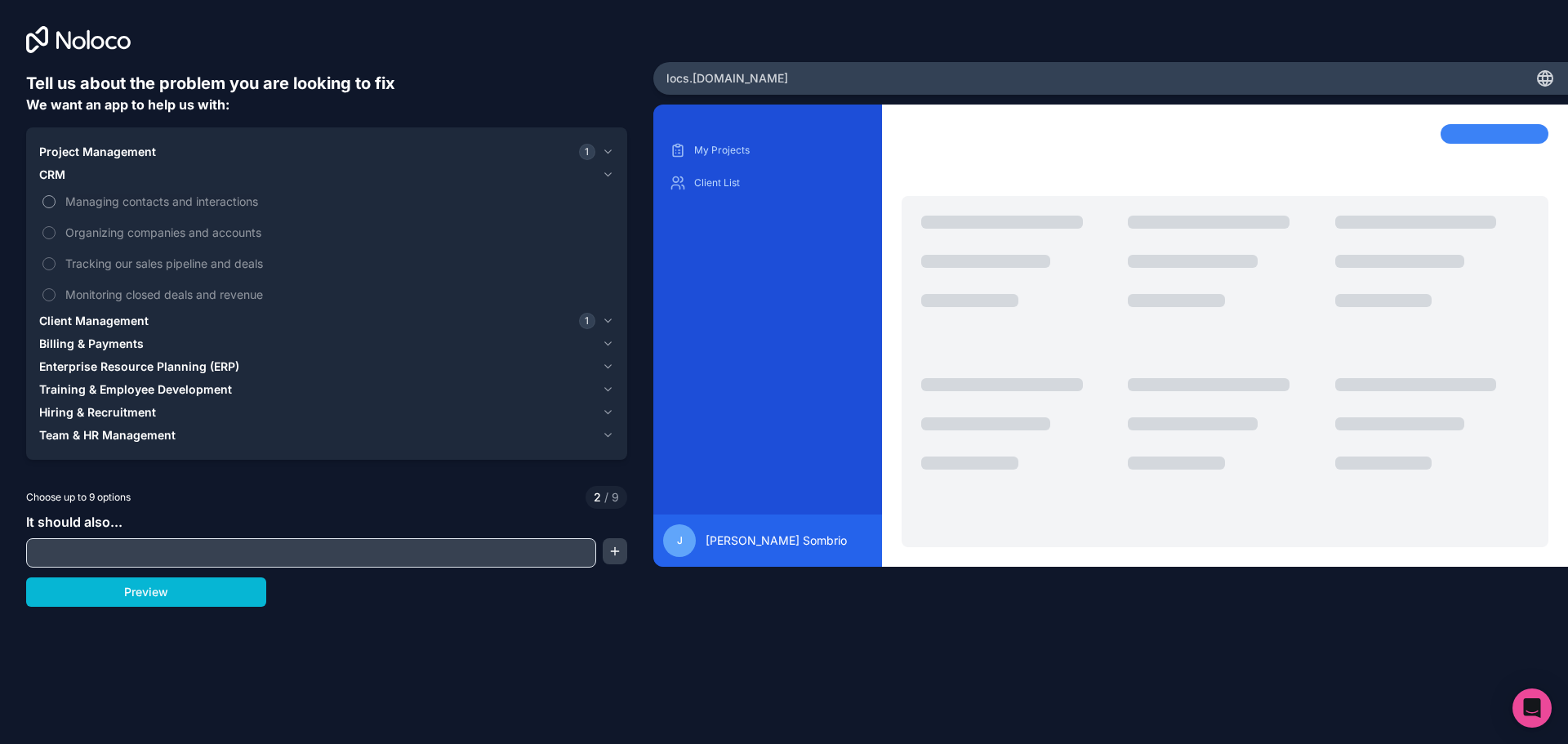
drag, startPoint x: 182, startPoint y: 204, endPoint x: 175, endPoint y: 208, distance: 8.1
click at [180, 204] on span "Managing contacts and interactions" at bounding box center [337, 201] width 546 height 17
click at [164, 228] on span "Organizing companies and accounts" at bounding box center [337, 232] width 546 height 17
click at [56, 228] on button "Organizing companies and accounts" at bounding box center [49, 233] width 13 height 13
click at [166, 206] on span "Managing contacts and interactions" at bounding box center [337, 201] width 546 height 17
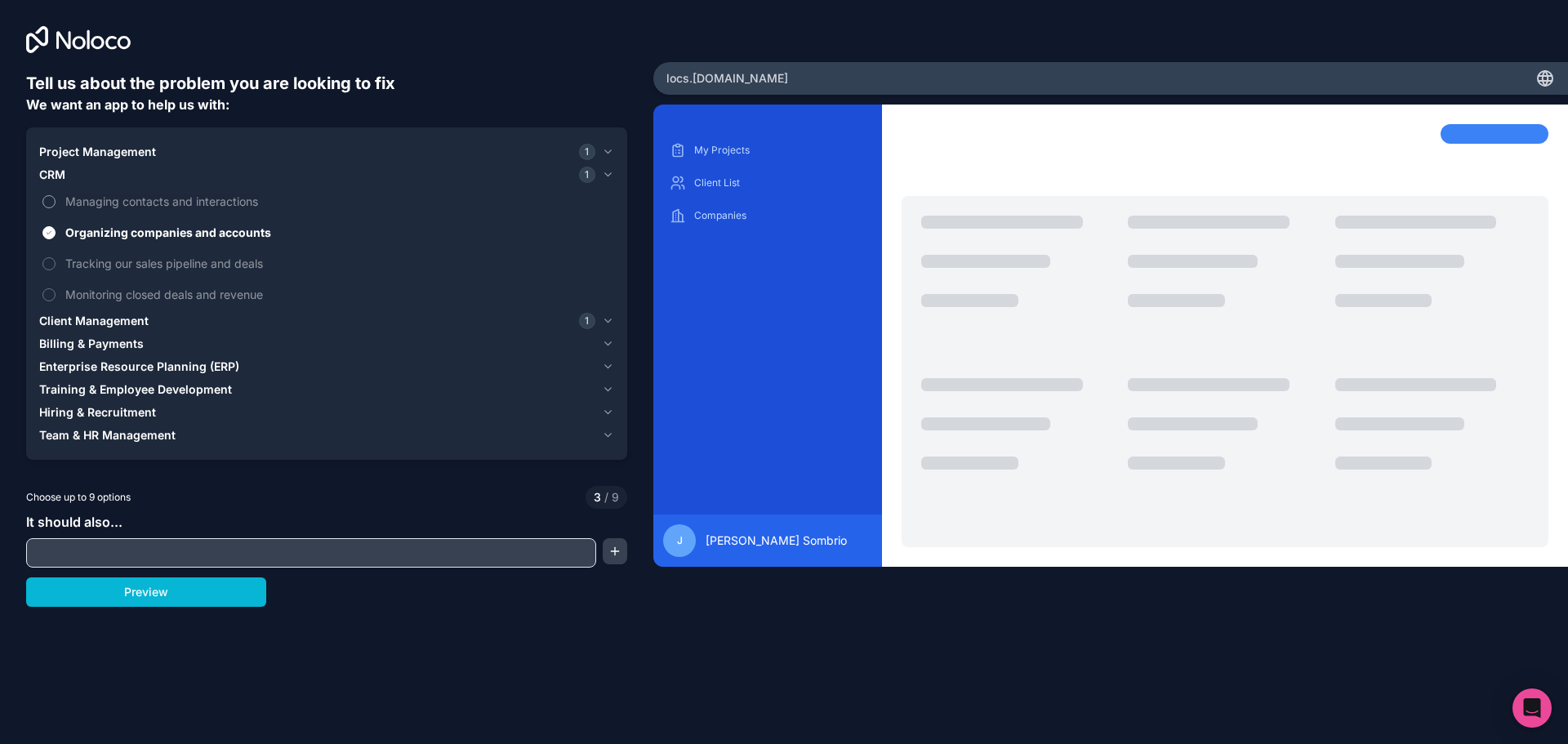
click at [56, 206] on button "Managing contacts and interactions" at bounding box center [49, 202] width 13 height 13
click at [159, 202] on span "Managing contacts and interactions" at bounding box center [337, 201] width 546 height 17
click at [56, 202] on button "Managing contacts and interactions" at bounding box center [49, 202] width 13 height 13
click at [143, 235] on span "Organizing companies and accounts" at bounding box center [337, 232] width 546 height 17
click at [56, 235] on button "Organizing companies and accounts" at bounding box center [49, 233] width 13 height 13
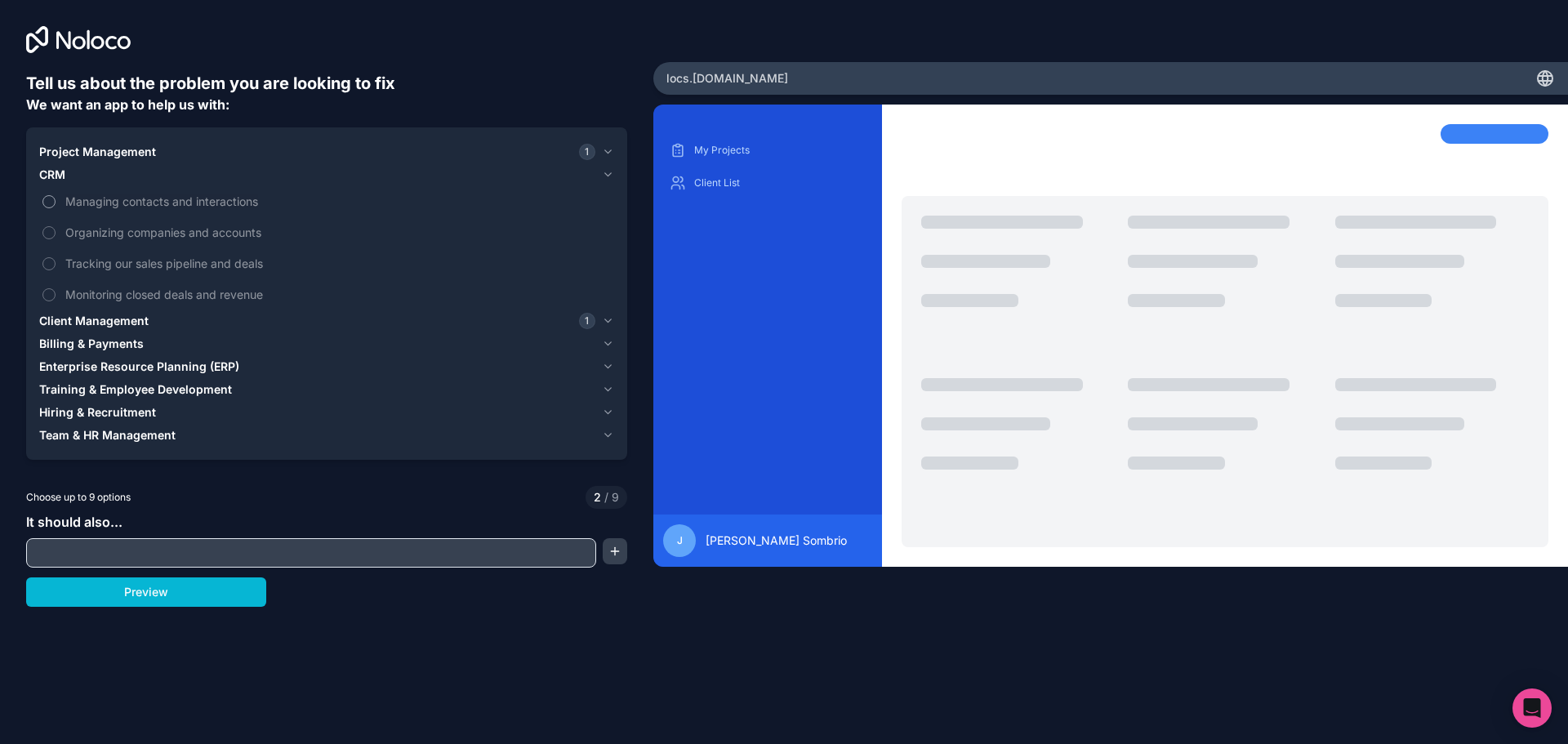
click at [177, 205] on span "Managing contacts and interactions" at bounding box center [337, 201] width 546 height 17
click at [56, 205] on button "Managing contacts and interactions" at bounding box center [49, 202] width 13 height 13
click at [164, 228] on span "Organizing companies and accounts" at bounding box center [337, 232] width 546 height 17
click at [56, 228] on button "Organizing companies and accounts" at bounding box center [49, 233] width 13 height 13
click at [149, 255] on span "Tracking our sales pipeline and deals" at bounding box center [337, 263] width 546 height 17
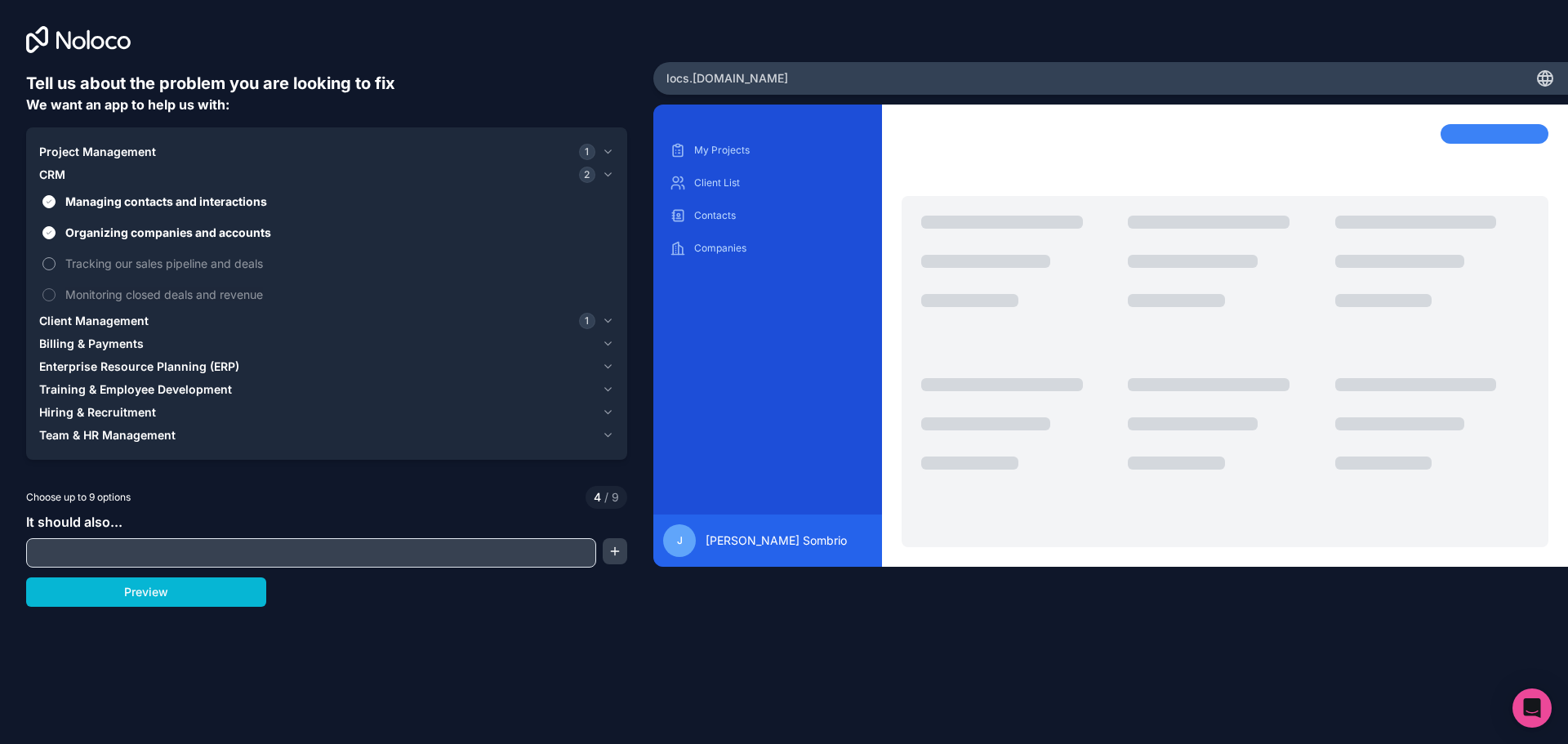
click at [56, 257] on button "Tracking our sales pipeline and deals" at bounding box center [49, 263] width 13 height 13
click at [141, 297] on span "Monitoring closed deals and revenue" at bounding box center [337, 294] width 546 height 17
click at [56, 297] on button "Monitoring closed deals and revenue" at bounding box center [49, 294] width 13 height 13
click at [101, 168] on div "CRM 4" at bounding box center [317, 175] width 556 height 17
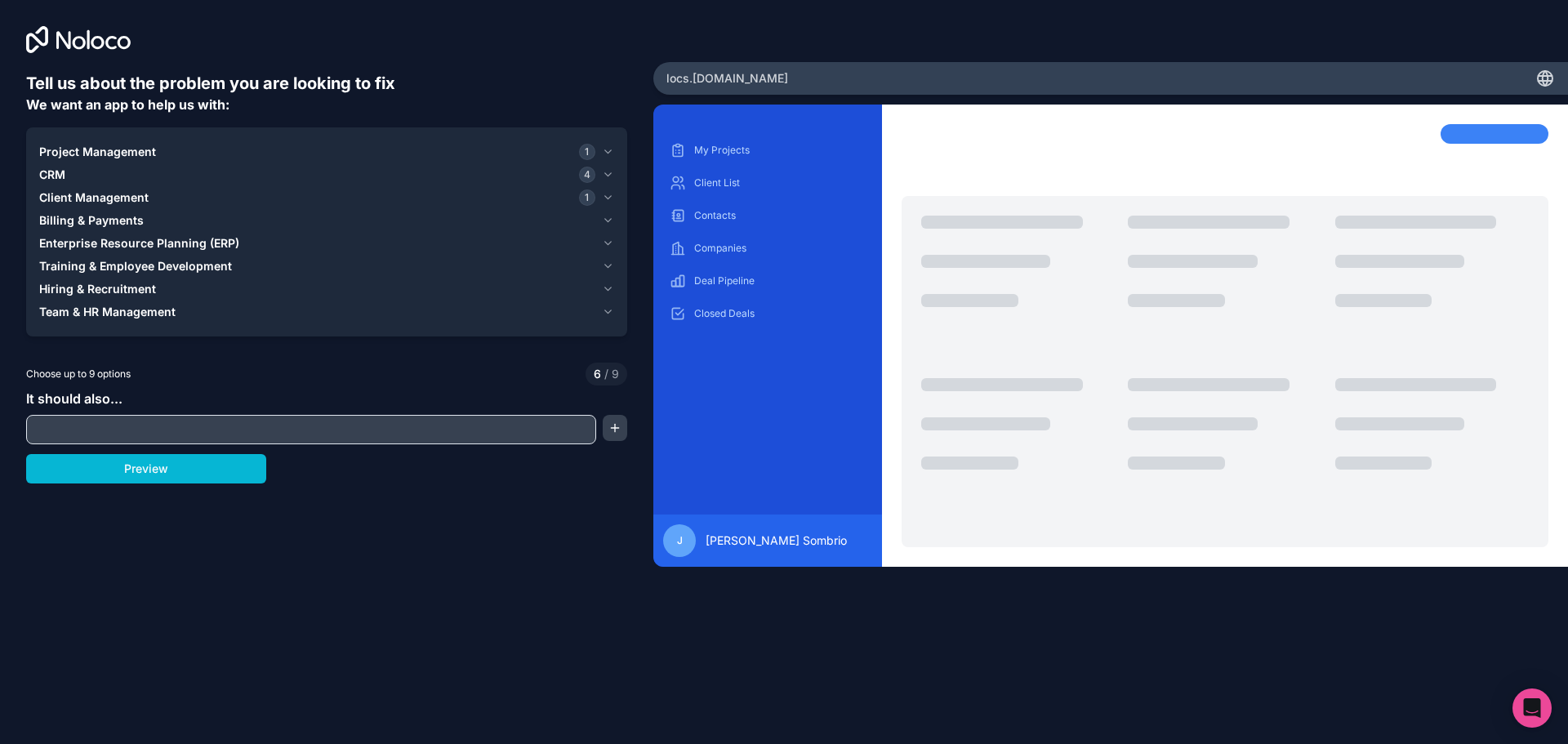
click at [106, 157] on span "Project Management" at bounding box center [97, 152] width 116 height 17
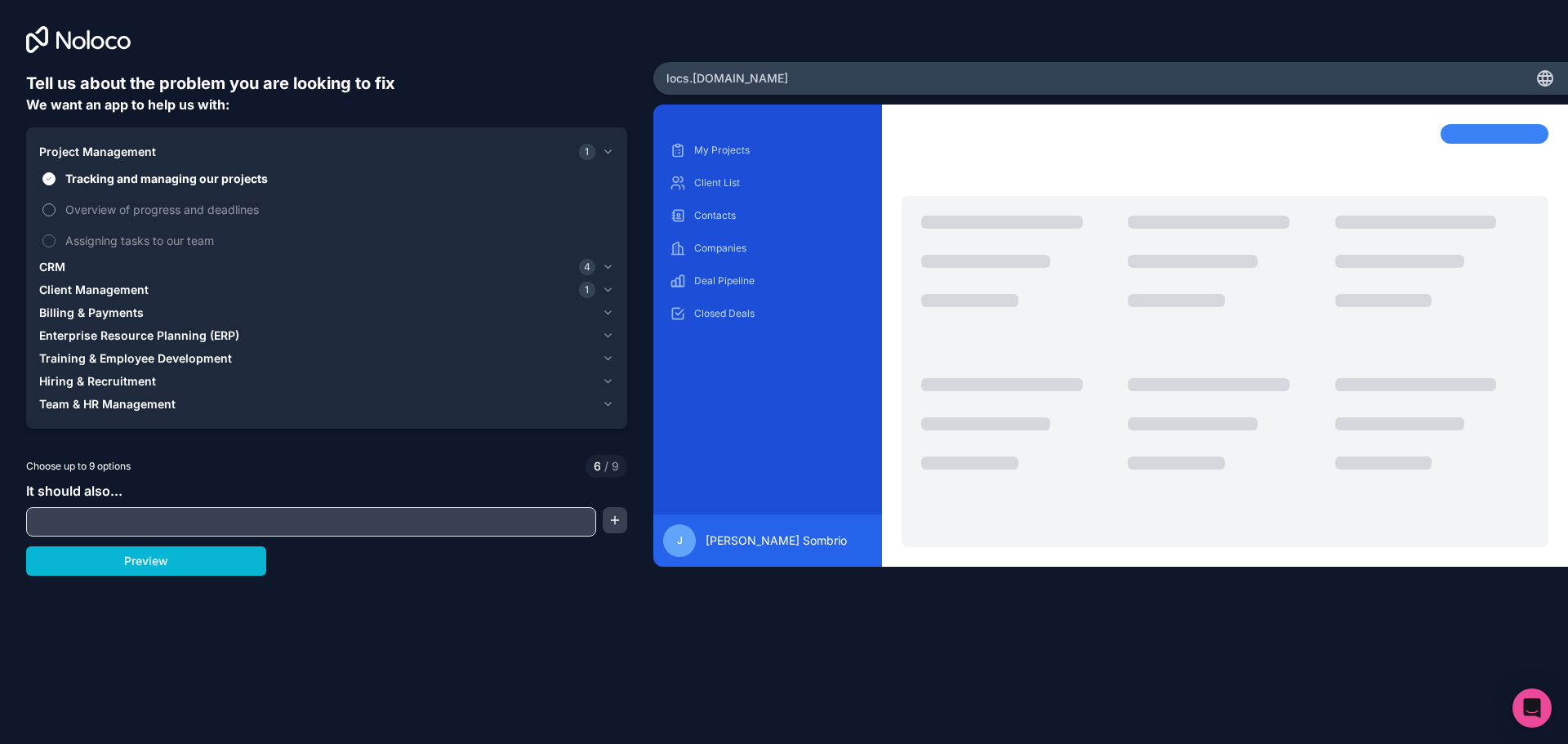
click at [130, 205] on span "Overview of progress and deadlines" at bounding box center [337, 209] width 546 height 17
click at [56, 205] on button "Overview of progress and deadlines" at bounding box center [49, 210] width 13 height 13
click at [123, 252] on label "Assigning tasks to our team" at bounding box center [326, 240] width 575 height 30
click at [56, 248] on button "Assigning tasks to our team" at bounding box center [49, 241] width 13 height 13
click at [120, 250] on label "Assigning tasks to our team" at bounding box center [326, 240] width 575 height 30
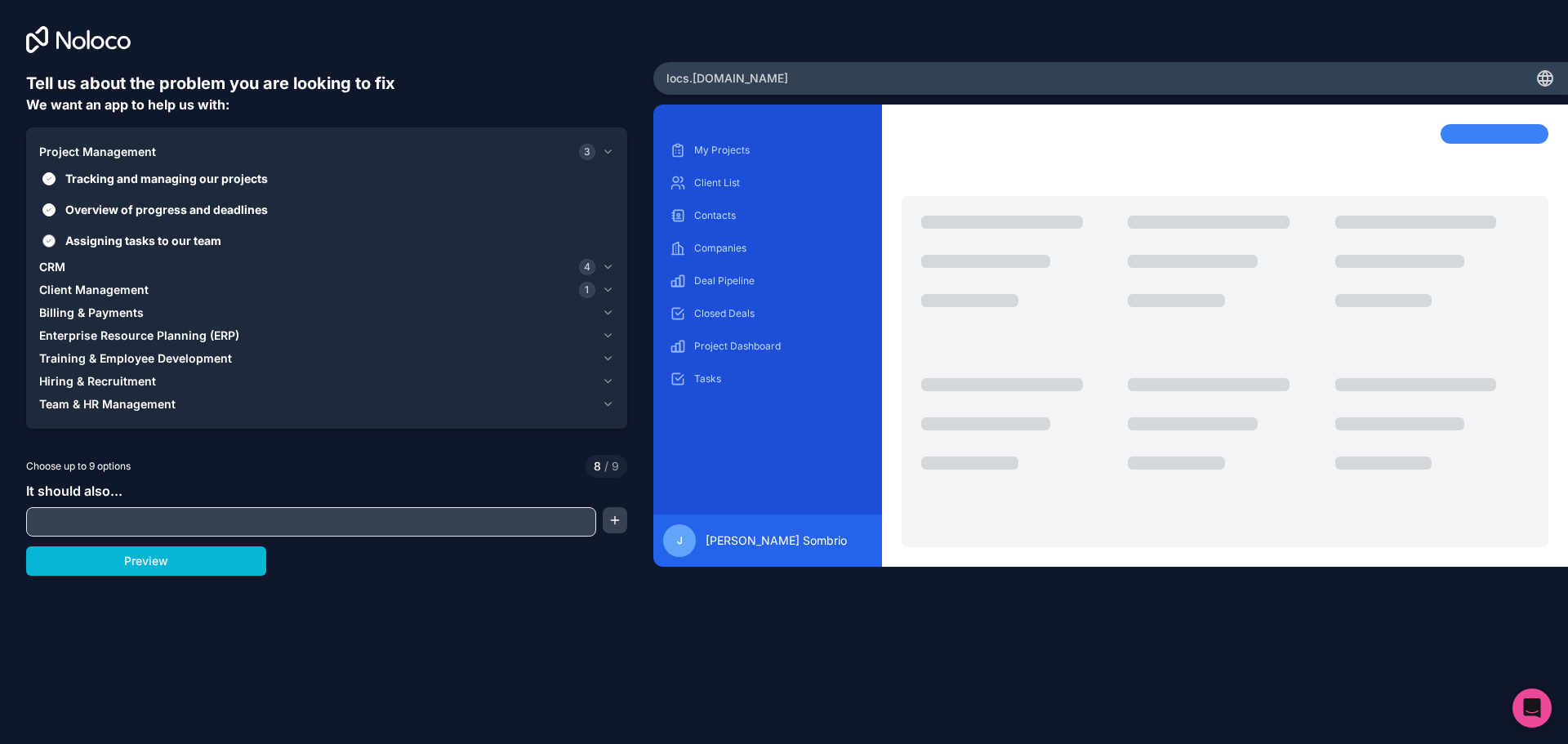
click at [56, 248] on button "Assigning tasks to our team" at bounding box center [49, 241] width 13 height 13
click at [116, 250] on label "Assigning tasks to our team" at bounding box center [326, 240] width 575 height 30
click at [56, 248] on button "Assigning tasks to our team" at bounding box center [49, 241] width 13 height 13
click at [116, 250] on label "Assigning tasks to our team" at bounding box center [326, 240] width 575 height 30
click at [56, 248] on button "Assigning tasks to our team" at bounding box center [49, 241] width 13 height 13
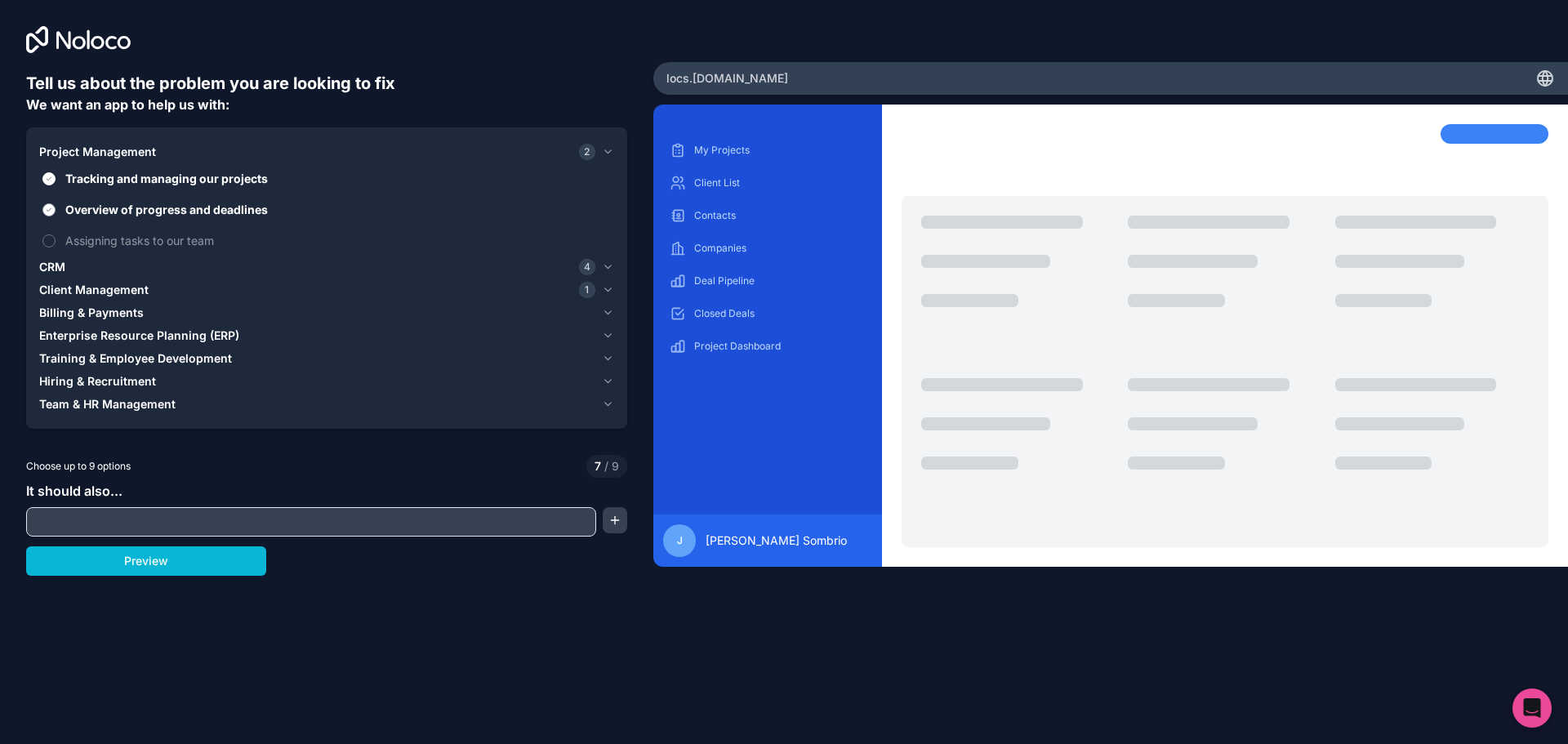
click at [107, 215] on span "Overview of progress and deadlines" at bounding box center [337, 209] width 546 height 17
click at [56, 215] on button "Overview of progress and deadlines" at bounding box center [49, 210] width 13 height 13
click at [123, 172] on span "Tracking and managing our projects" at bounding box center [337, 178] width 546 height 17
click at [56, 172] on button "Tracking and managing our projects" at bounding box center [49, 179] width 13 height 13
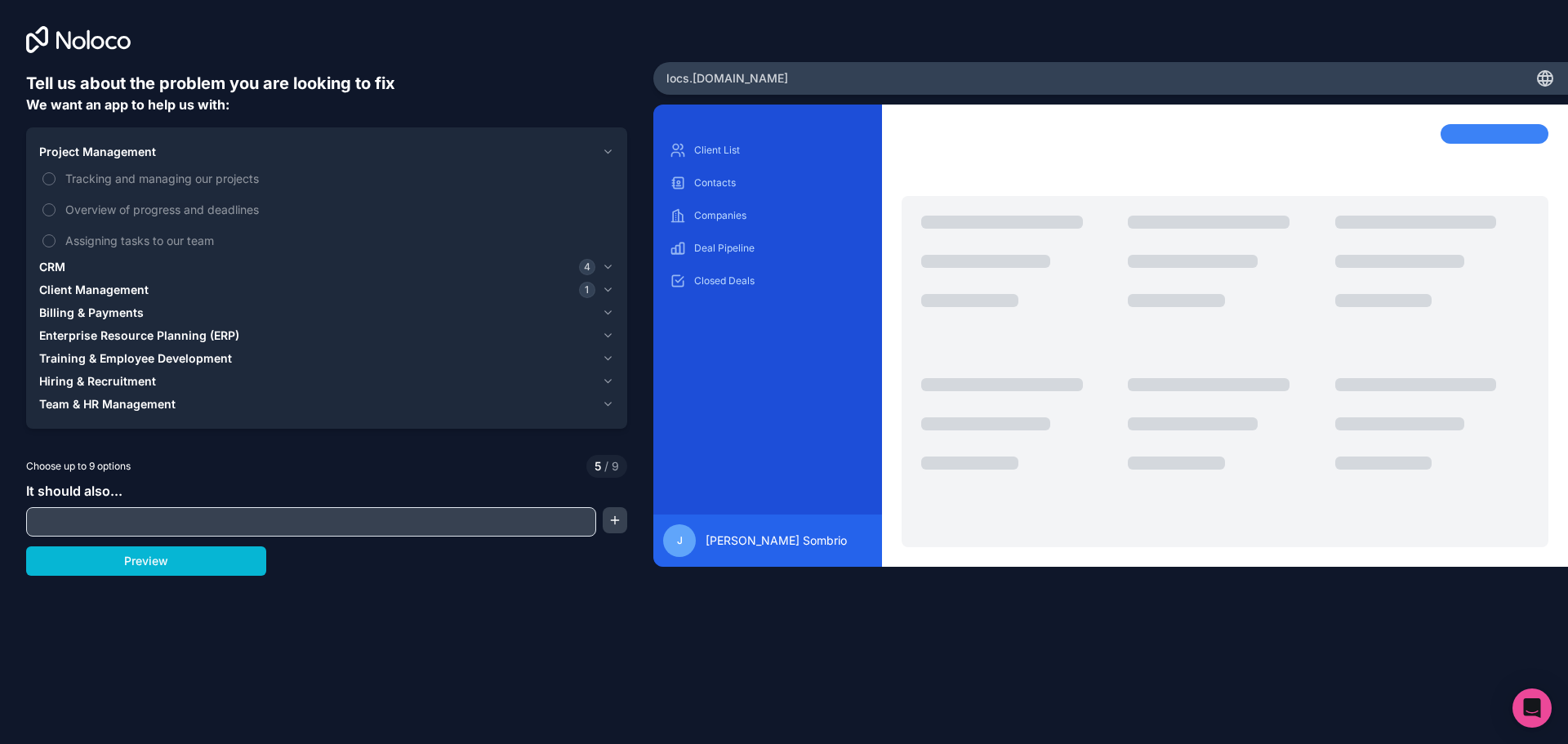
click at [87, 262] on div "CRM 4" at bounding box center [317, 267] width 556 height 17
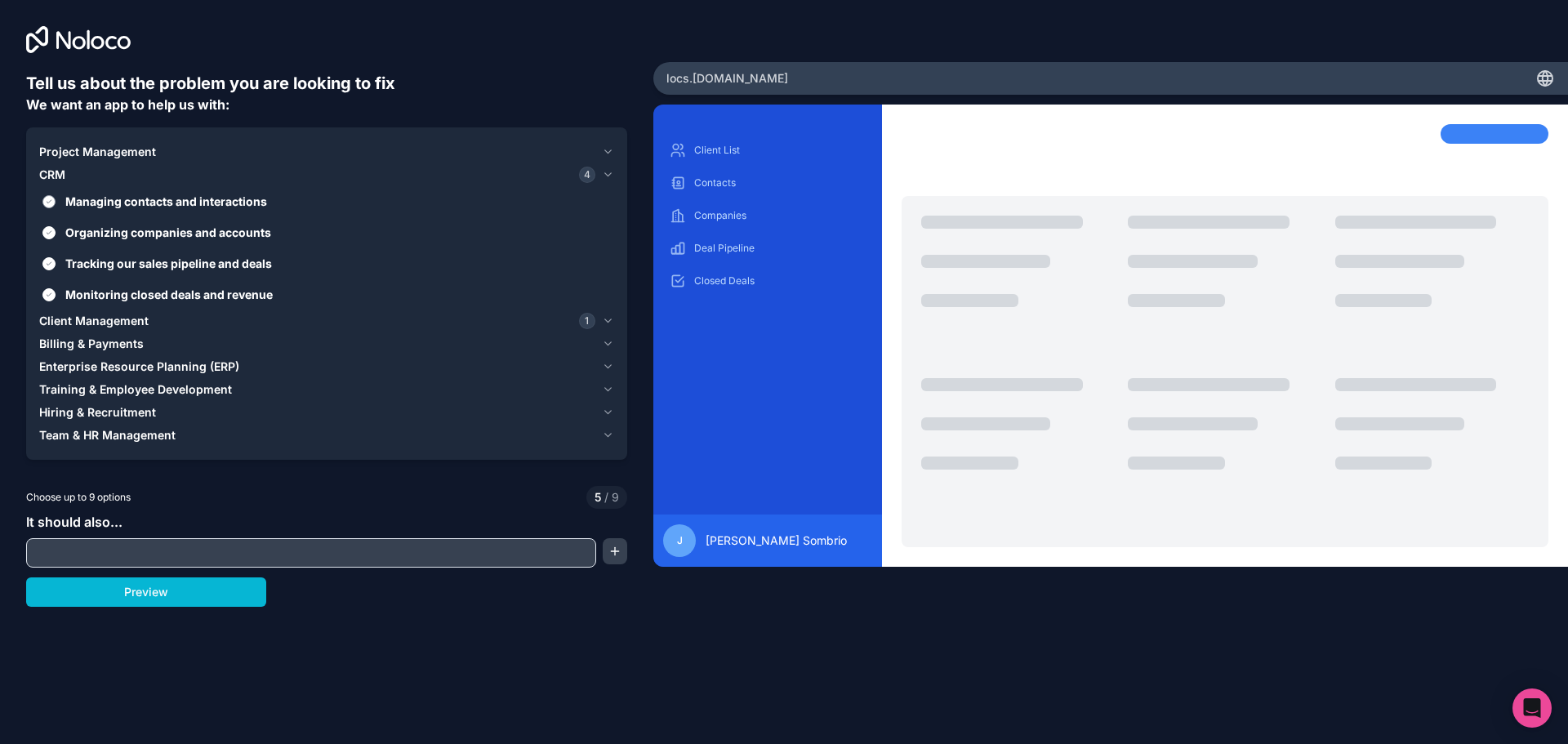
click at [109, 197] on span "Managing contacts and interactions" at bounding box center [337, 201] width 546 height 17
click at [56, 197] on button "Managing contacts and interactions" at bounding box center [49, 202] width 13 height 13
click at [104, 234] on span "Organizing companies and accounts" at bounding box center [337, 232] width 546 height 17
click at [56, 234] on button "Organizing companies and accounts" at bounding box center [49, 233] width 13 height 13
click at [99, 257] on span "Tracking our sales pipeline and deals" at bounding box center [337, 263] width 546 height 17
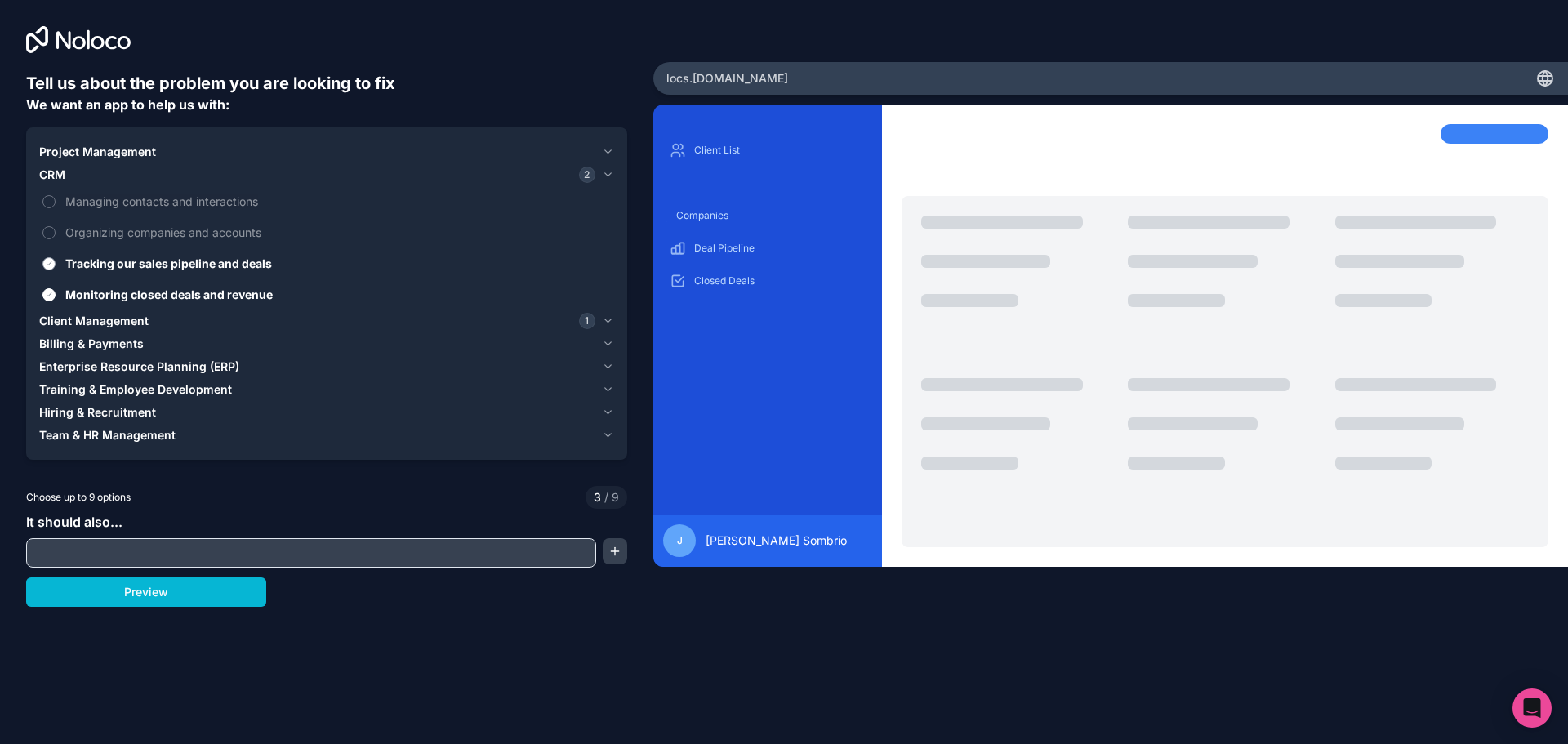
click at [56, 257] on button "Tracking our sales pipeline and deals" at bounding box center [49, 263] width 13 height 13
click at [98, 292] on span "Monitoring closed deals and revenue" at bounding box center [337, 294] width 546 height 17
click at [56, 292] on button "Monitoring closed deals and revenue" at bounding box center [49, 294] width 13 height 13
click at [108, 333] on button "Billing & Payments" at bounding box center [326, 343] width 575 height 23
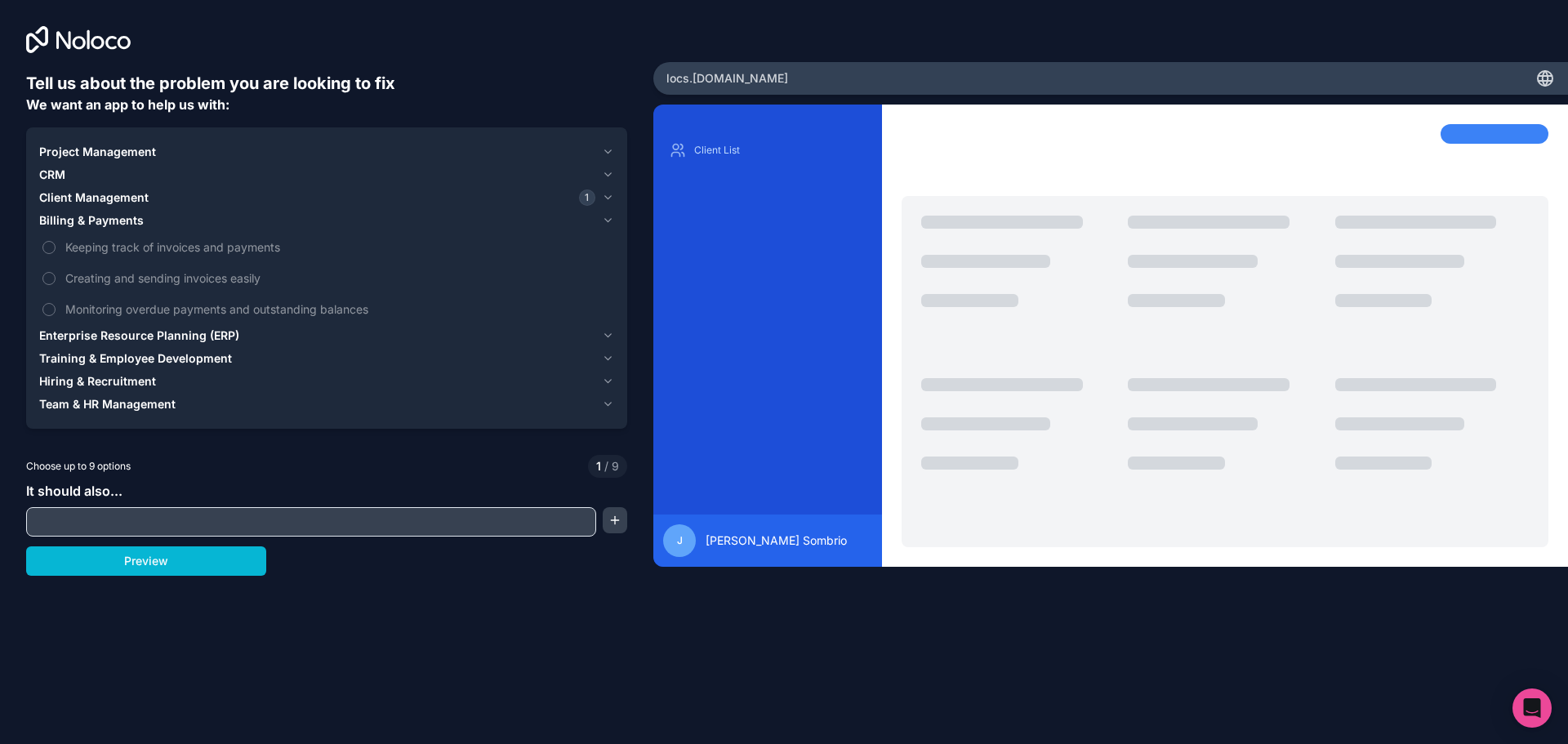
click at [102, 330] on span "Enterprise Resource Planning (ERP)" at bounding box center [139, 336] width 200 height 17
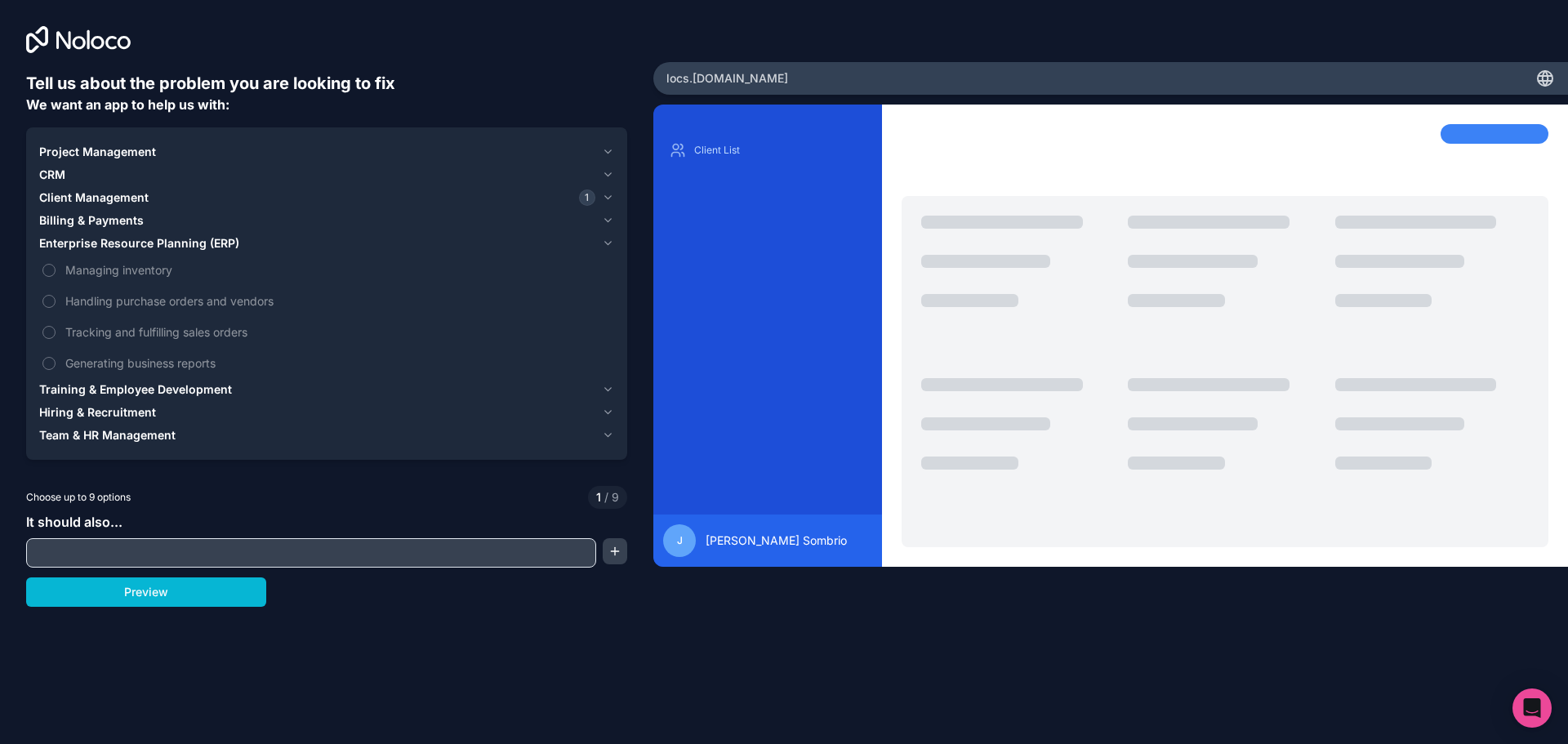
click at [111, 197] on span "Client Management" at bounding box center [94, 198] width 109 height 17
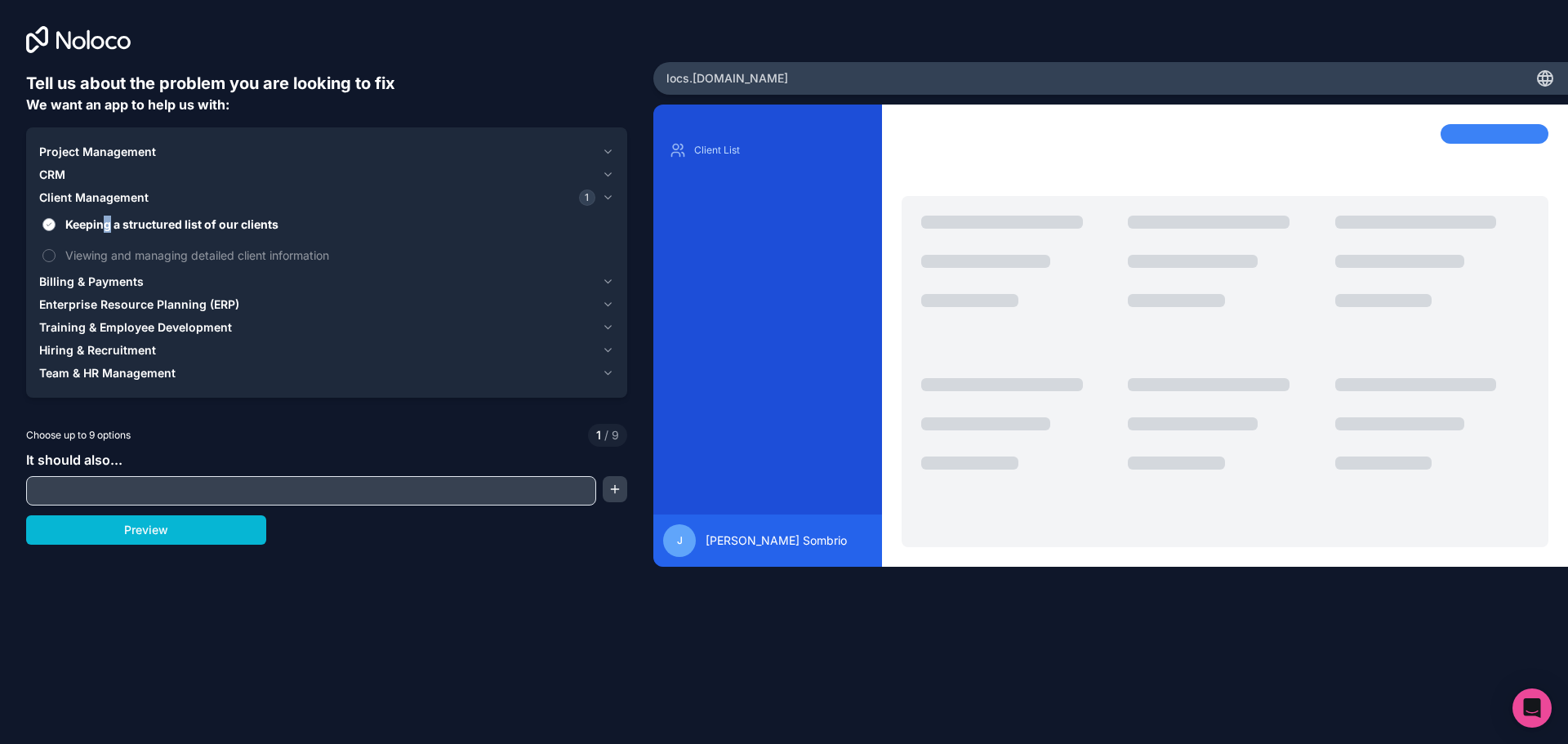
click at [107, 220] on span "Keeping a structured list of our clients" at bounding box center [337, 224] width 546 height 17
click at [114, 147] on span "Project Management" at bounding box center [97, 152] width 116 height 17
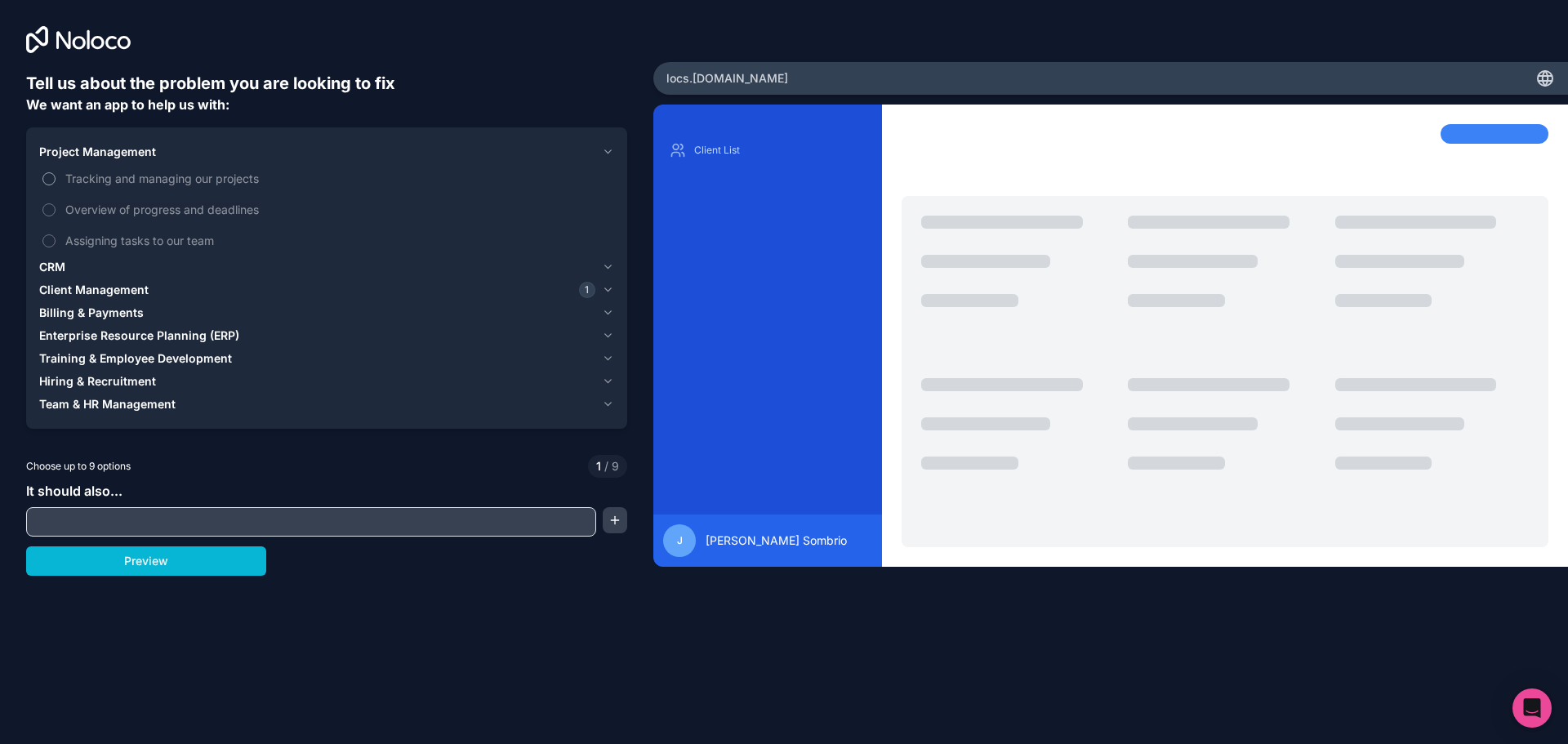
click at [101, 177] on span "Tracking and managing our projects" at bounding box center [337, 178] width 546 height 17
click at [97, 211] on span "Overview of progress and deadlines" at bounding box center [337, 209] width 546 height 17
click at [56, 211] on button "Overview of progress and deadlines" at bounding box center [49, 210] width 13 height 13
click at [92, 242] on span "Assigning tasks to our team" at bounding box center [337, 240] width 546 height 17
click at [56, 242] on button "Assigning tasks to our team" at bounding box center [49, 241] width 13 height 13
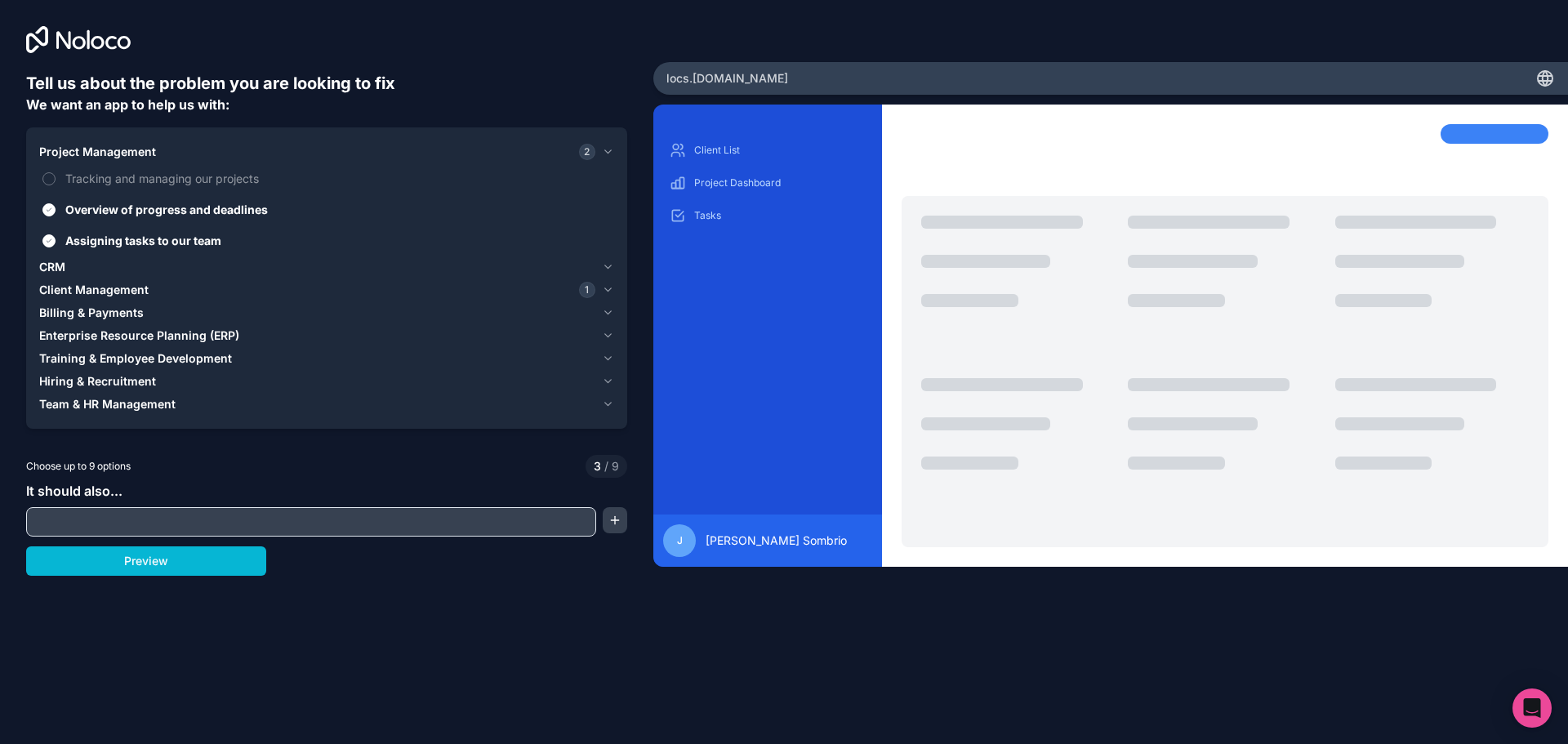
click at [80, 272] on div "CRM" at bounding box center [317, 267] width 556 height 17
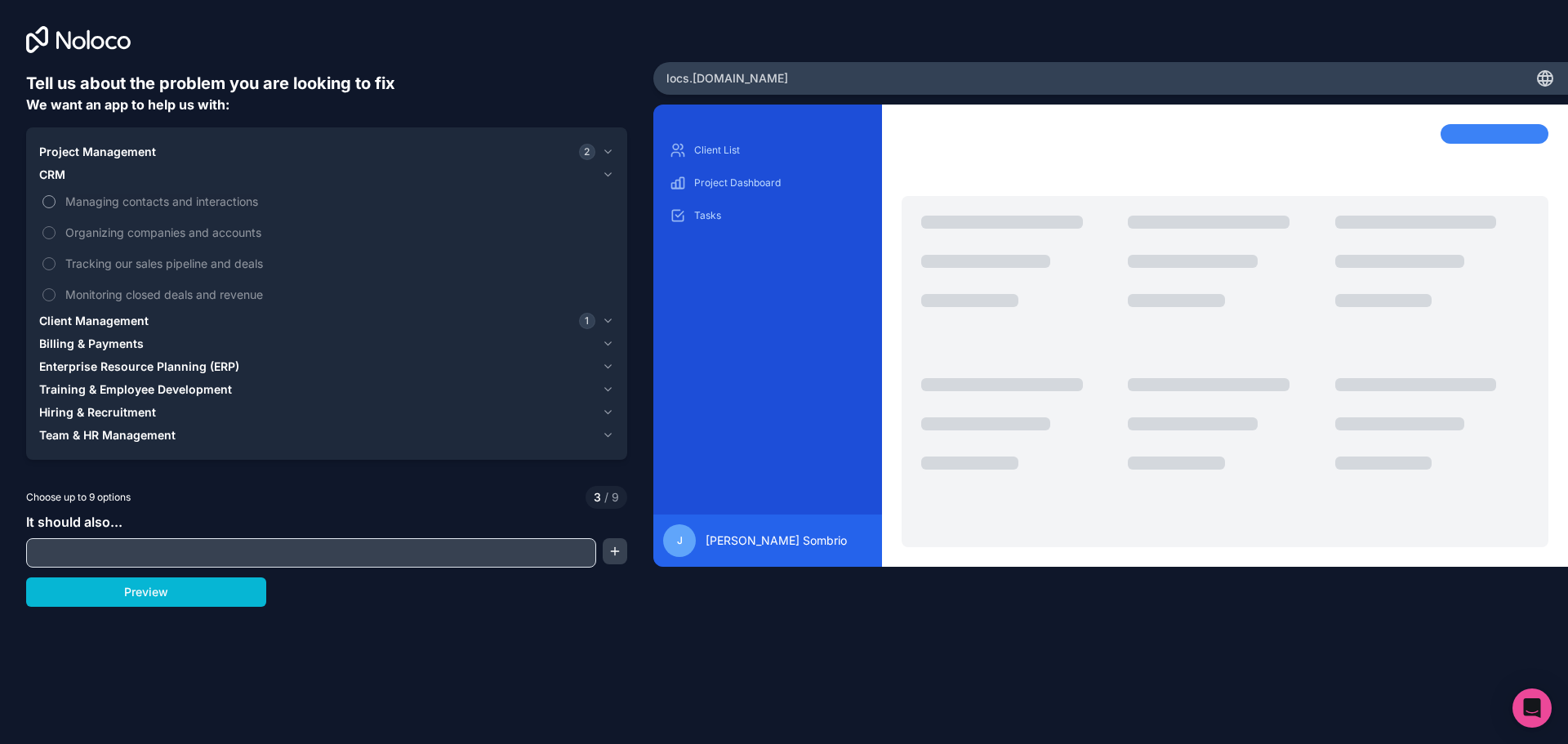
click at [140, 205] on span "Managing contacts and interactions" at bounding box center [337, 201] width 546 height 17
click at [56, 205] on button "Managing contacts and interactions" at bounding box center [49, 202] width 13 height 13
click at [124, 231] on span "Organizing companies and accounts" at bounding box center [337, 232] width 546 height 17
click at [56, 231] on button "Organizing companies and accounts" at bounding box center [49, 233] width 13 height 13
click at [116, 268] on span "Tracking our sales pipeline and deals" at bounding box center [337, 263] width 546 height 17
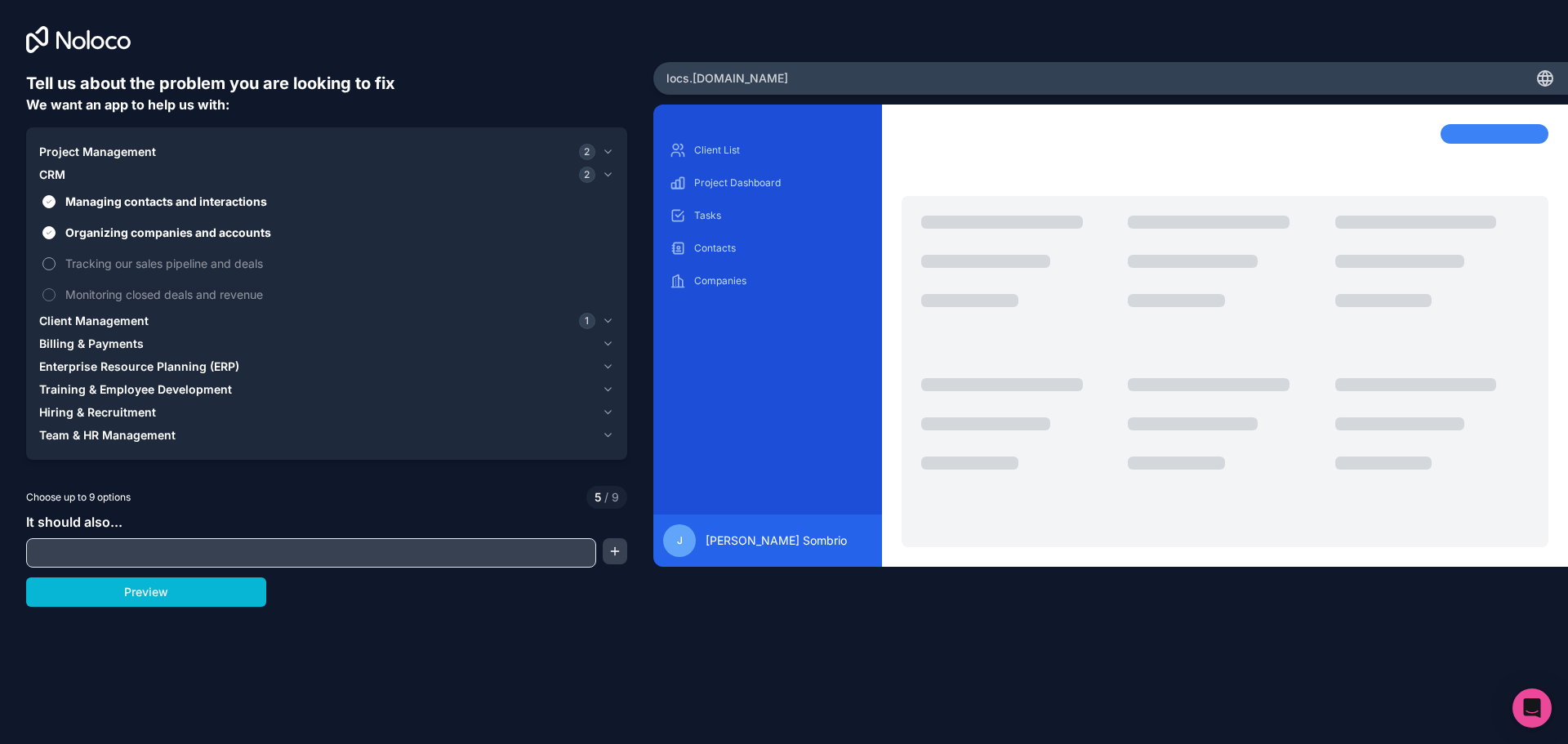
click at [56, 268] on button "Tracking our sales pipeline and deals" at bounding box center [49, 263] width 13 height 13
click at [116, 294] on span "Monitoring closed deals and revenue" at bounding box center [337, 294] width 546 height 17
click at [56, 294] on button "Monitoring closed deals and revenue" at bounding box center [49, 294] width 13 height 13
click at [115, 316] on span "Client Management" at bounding box center [94, 321] width 109 height 17
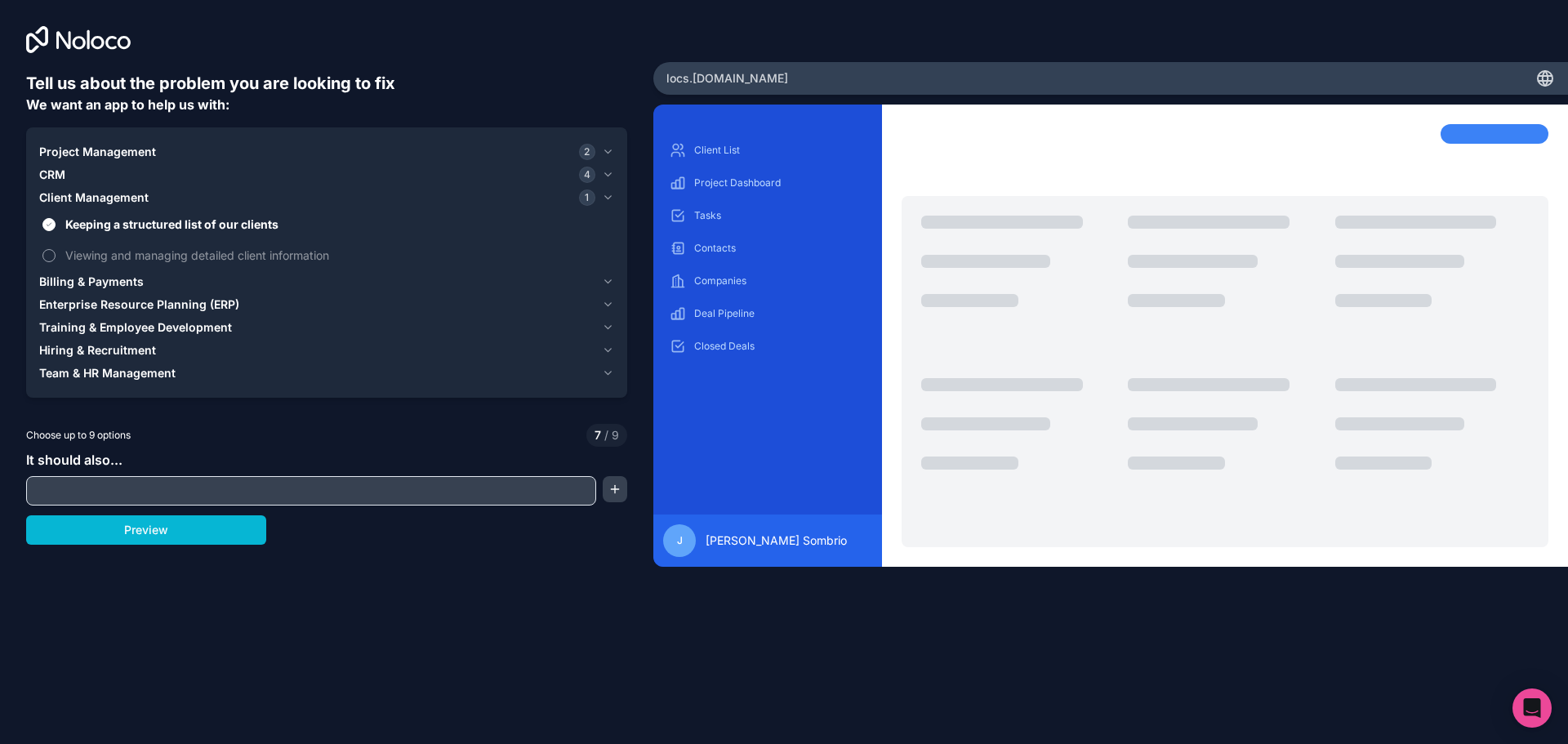
click at [120, 250] on span "Viewing and managing detailed client information" at bounding box center [337, 255] width 546 height 17
click at [56, 250] on button "Viewing and managing detailed client information" at bounding box center [49, 256] width 13 height 13
click at [145, 319] on span "Training & Employee Development" at bounding box center [136, 328] width 193 height 17
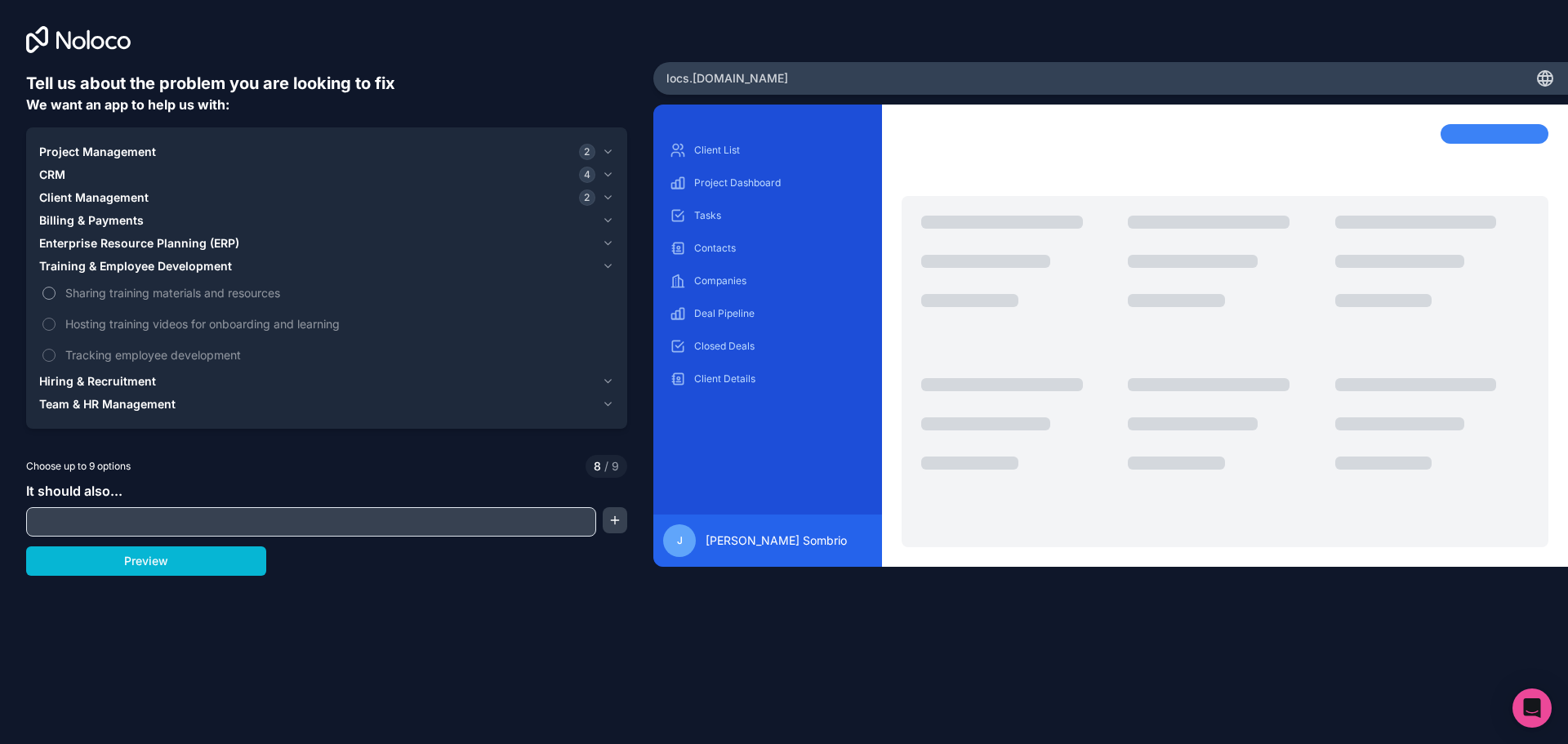
click at [151, 292] on span "Sharing training materials and resources" at bounding box center [337, 293] width 546 height 17
click at [56, 292] on button "Sharing training materials and resources" at bounding box center [49, 294] width 13 height 13
click at [145, 324] on span "Hosting training videos for onboarding and learning" at bounding box center [337, 324] width 546 height 17
click at [145, 367] on label "Tracking employee development" at bounding box center [326, 354] width 575 height 30
click at [171, 332] on label "Hosting training videos for onboarding and learning" at bounding box center [326, 324] width 575 height 30
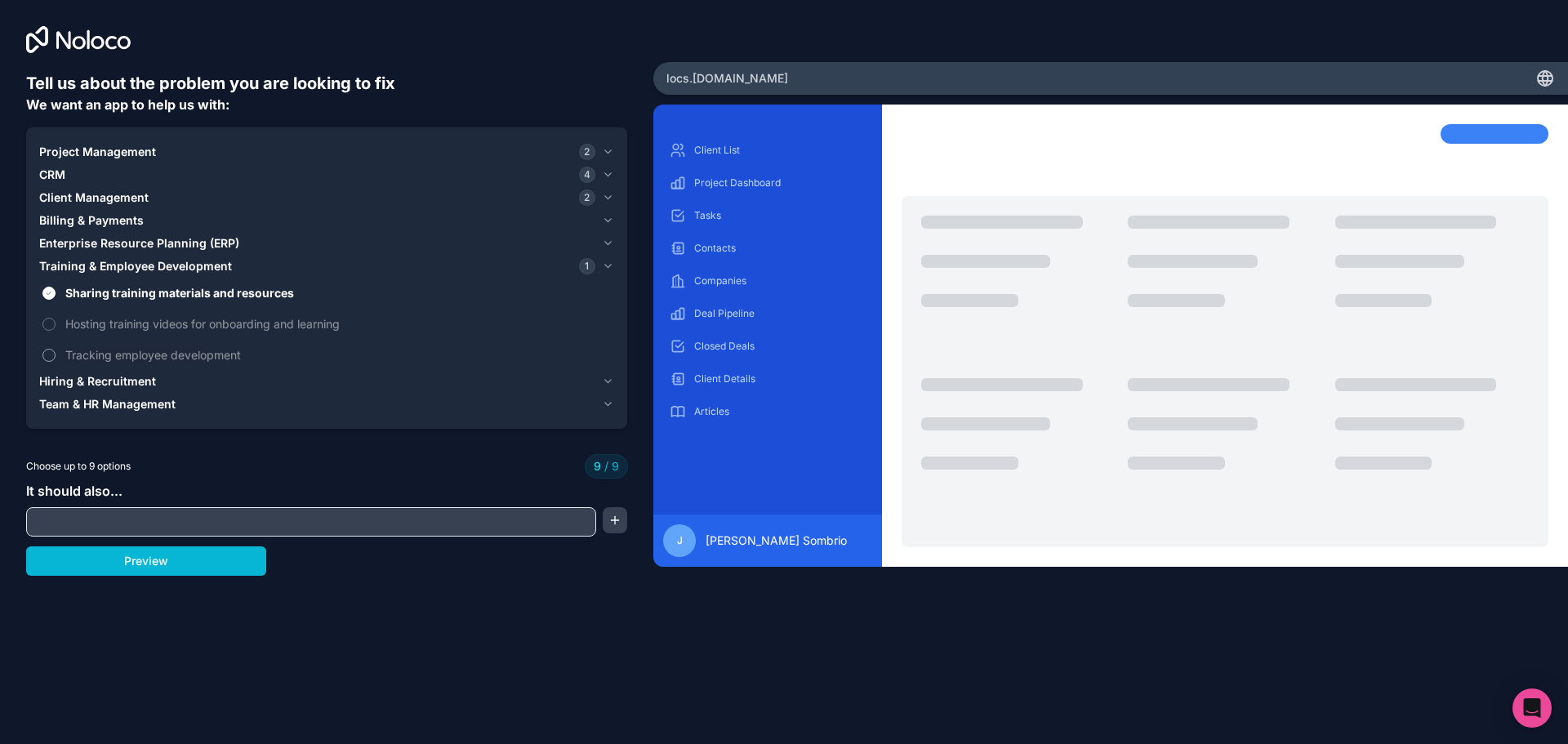
click at [160, 354] on span "Tracking employee development" at bounding box center [337, 355] width 546 height 17
click at [178, 321] on span "Hosting training videos for onboarding and learning" at bounding box center [337, 324] width 546 height 17
click at [181, 526] on input "text" at bounding box center [311, 522] width 562 height 23
click at [456, 659] on div "Tell us about the problem you are looking to fix We want an app to help us with…" at bounding box center [784, 372] width 1568 height 744
click at [160, 569] on button "Preview" at bounding box center [146, 561] width 240 height 29
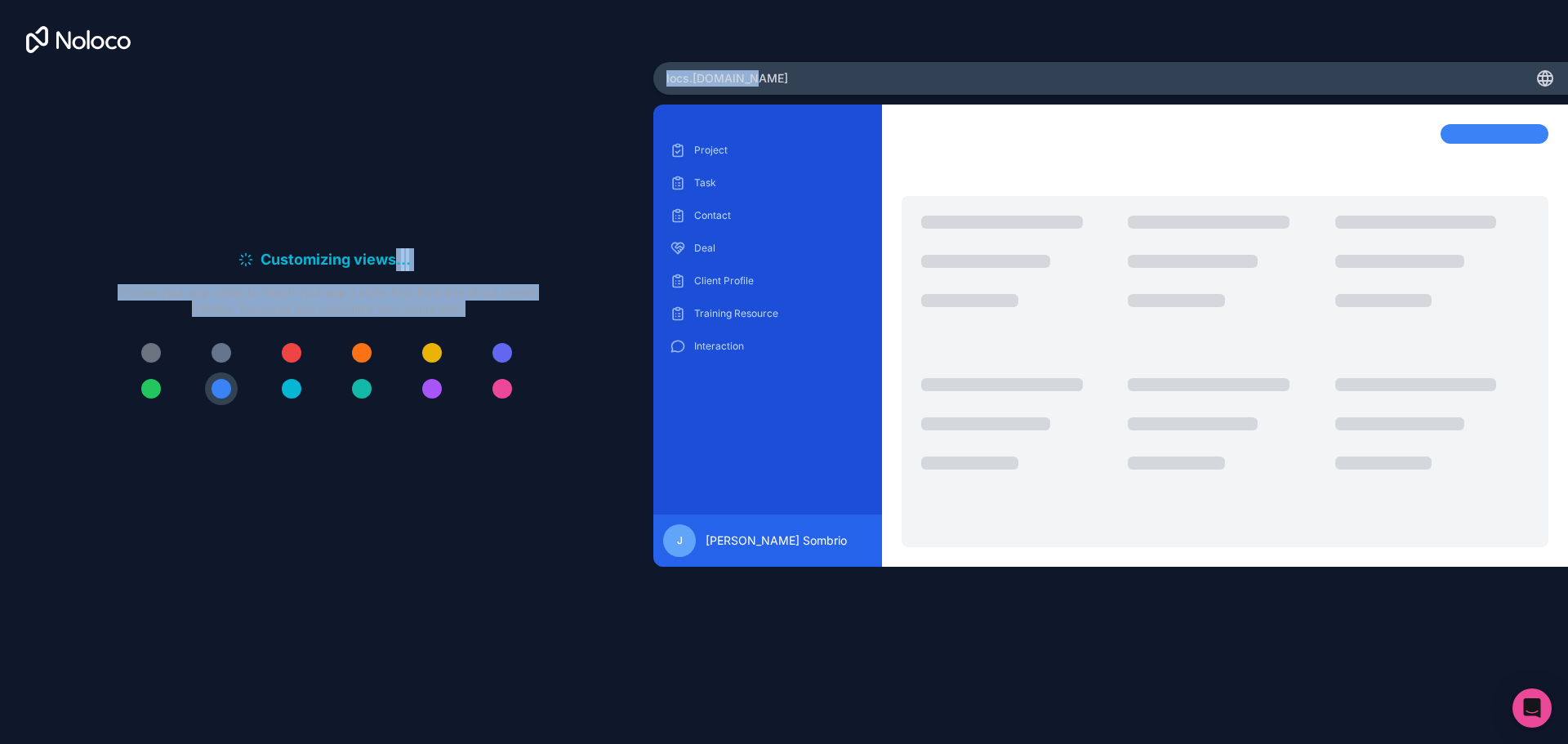
drag, startPoint x: 799, startPoint y: 71, endPoint x: 480, endPoint y: 94, distance: 319.8
click at [480, 94] on div "Customizing views . . . Meanwhile, let's personalize it! Choose your app colors…" at bounding box center [784, 372] width 1568 height 744
click at [699, 94] on div "locs .noloco.co" at bounding box center [1110, 79] width 914 height 33
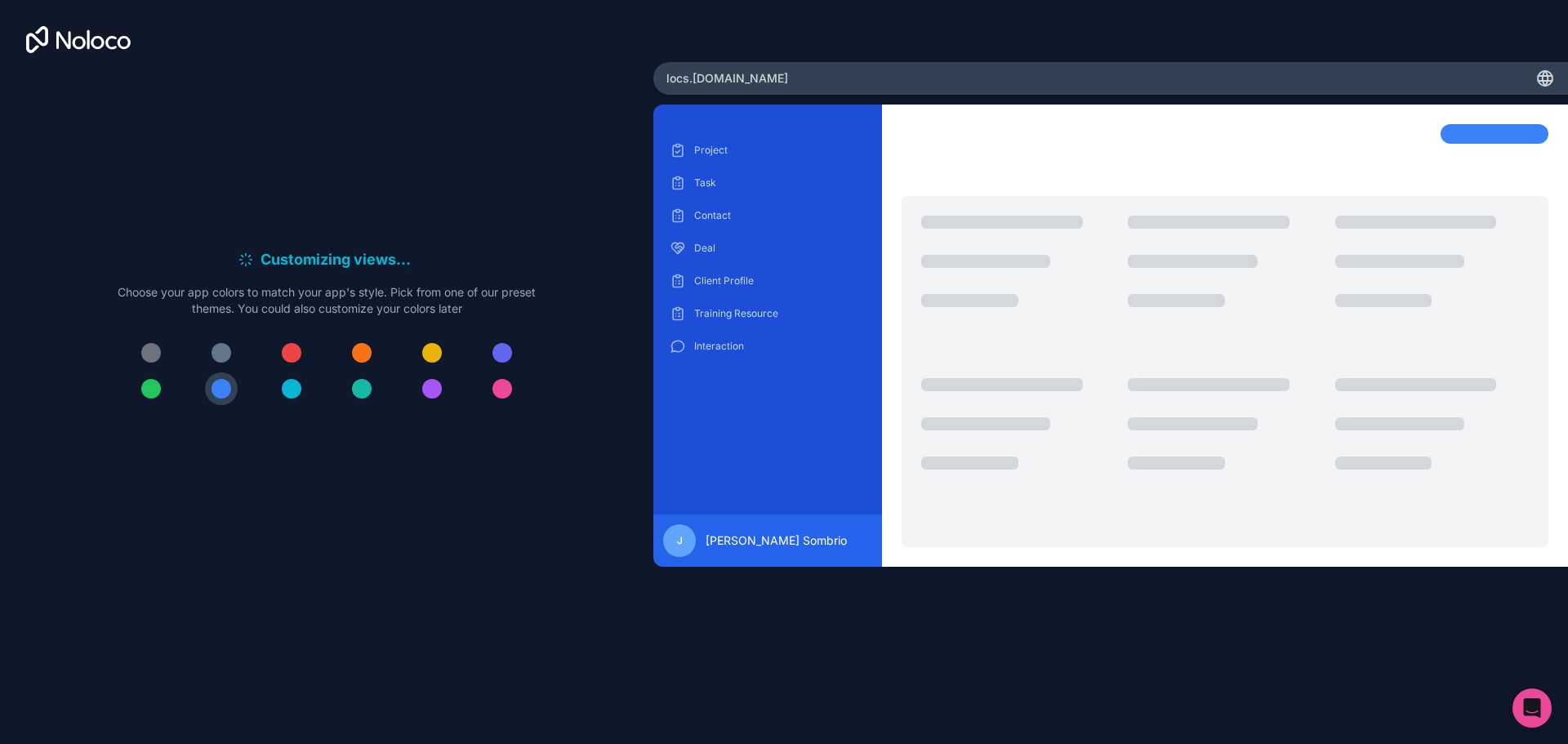
click at [723, 84] on span "locs .noloco.co" at bounding box center [727, 79] width 122 height 17
drag, startPoint x: 705, startPoint y: 78, endPoint x: 663, endPoint y: 76, distance: 42.0
click at [663, 76] on div "locs .noloco.co" at bounding box center [1110, 79] width 914 height 33
copy span "locs .noloco.co"
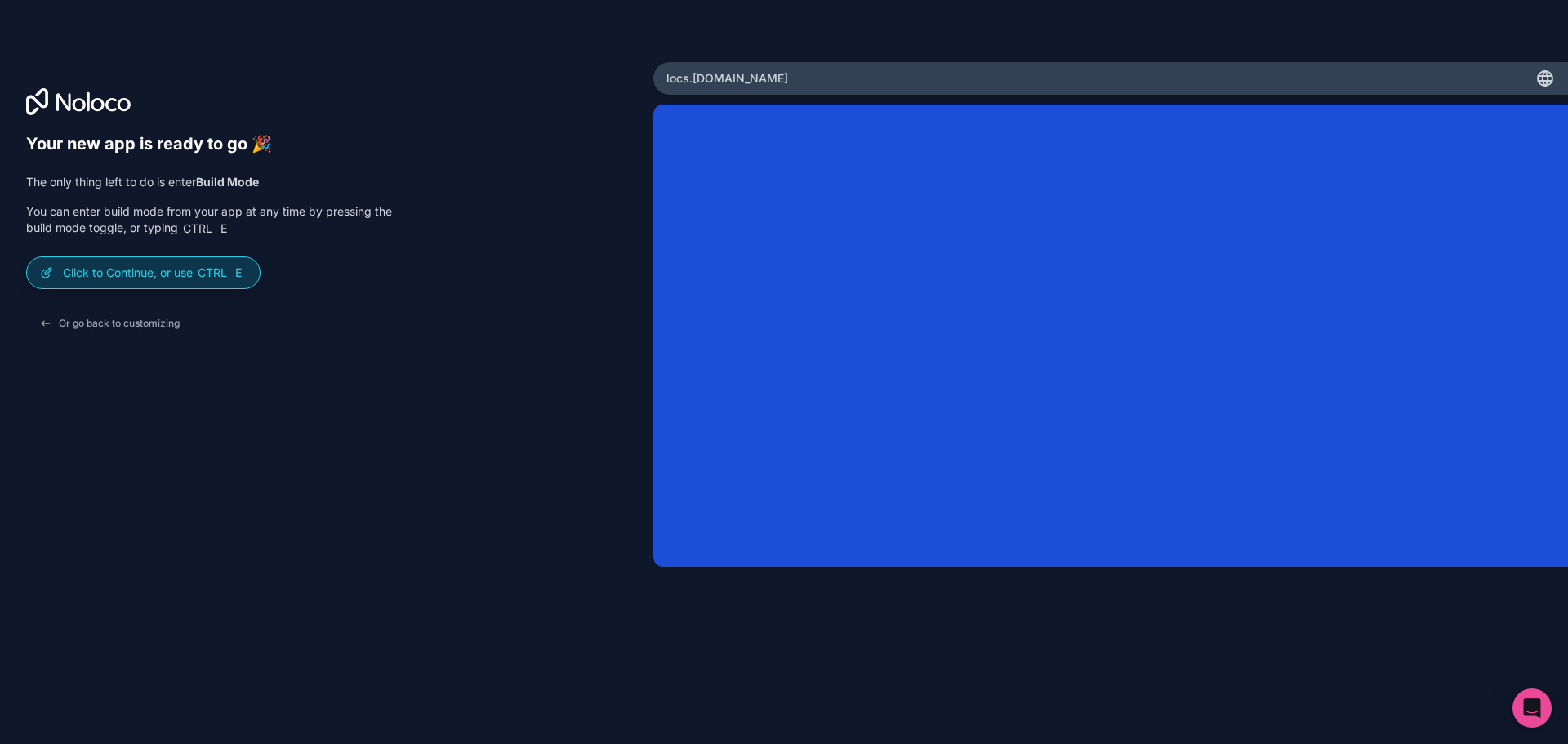
click at [228, 280] on span "Ctrl" at bounding box center [213, 272] width 33 height 15
